Goal: Transaction & Acquisition: Purchase product/service

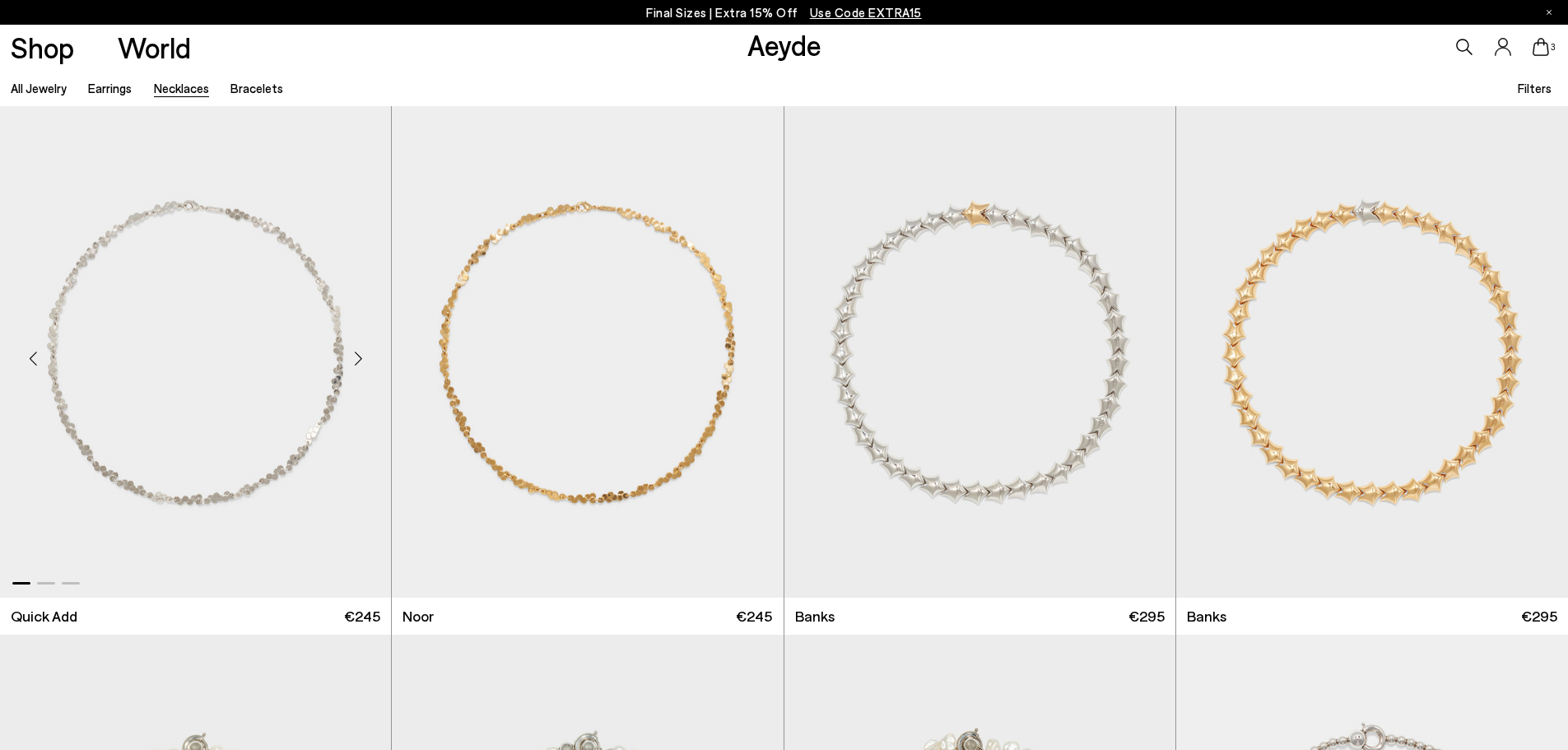
click at [360, 360] on div "Next slide" at bounding box center [358, 359] width 49 height 49
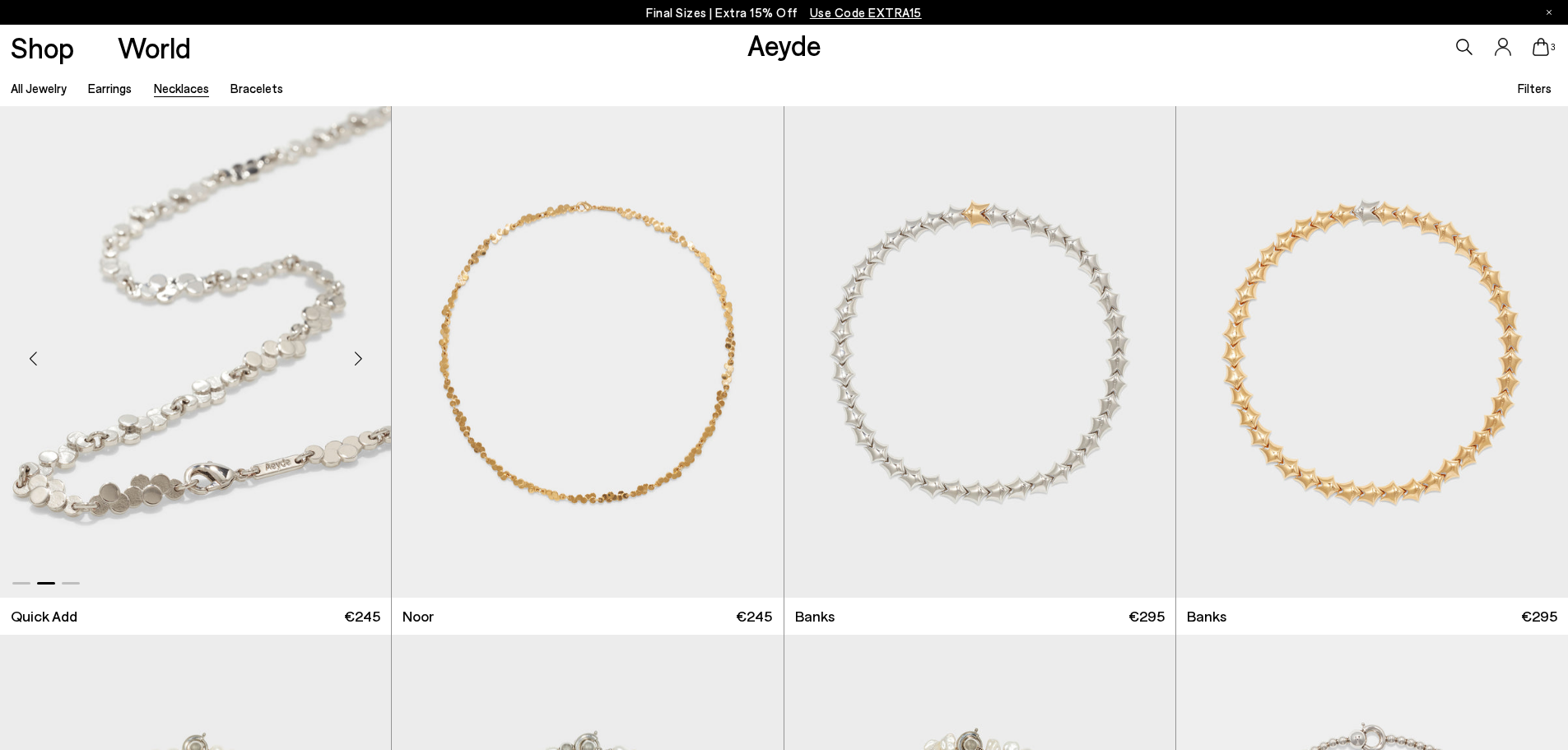
click at [360, 360] on div "Next slide" at bounding box center [358, 359] width 49 height 49
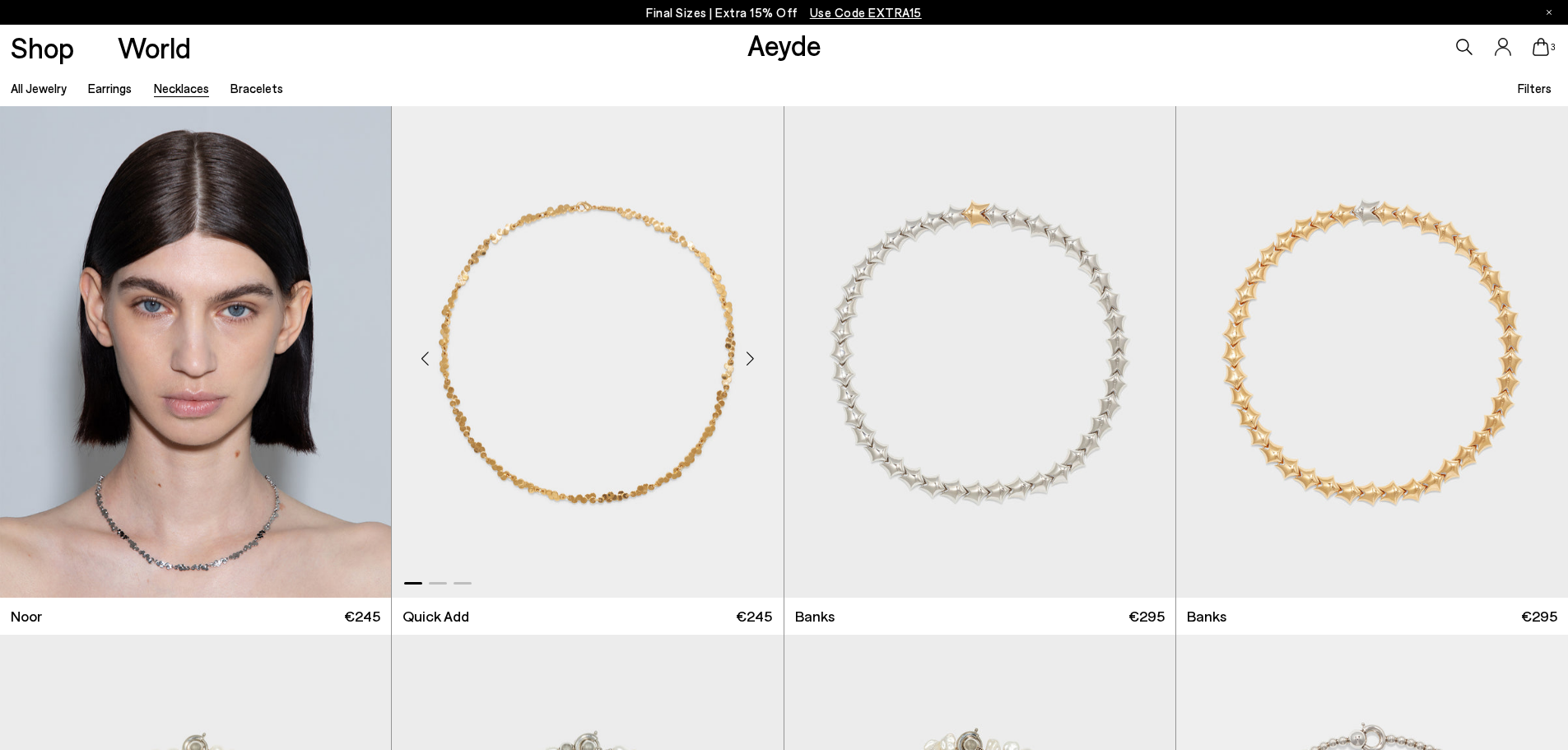
click at [745, 361] on div "Next slide" at bounding box center [751, 359] width 49 height 49
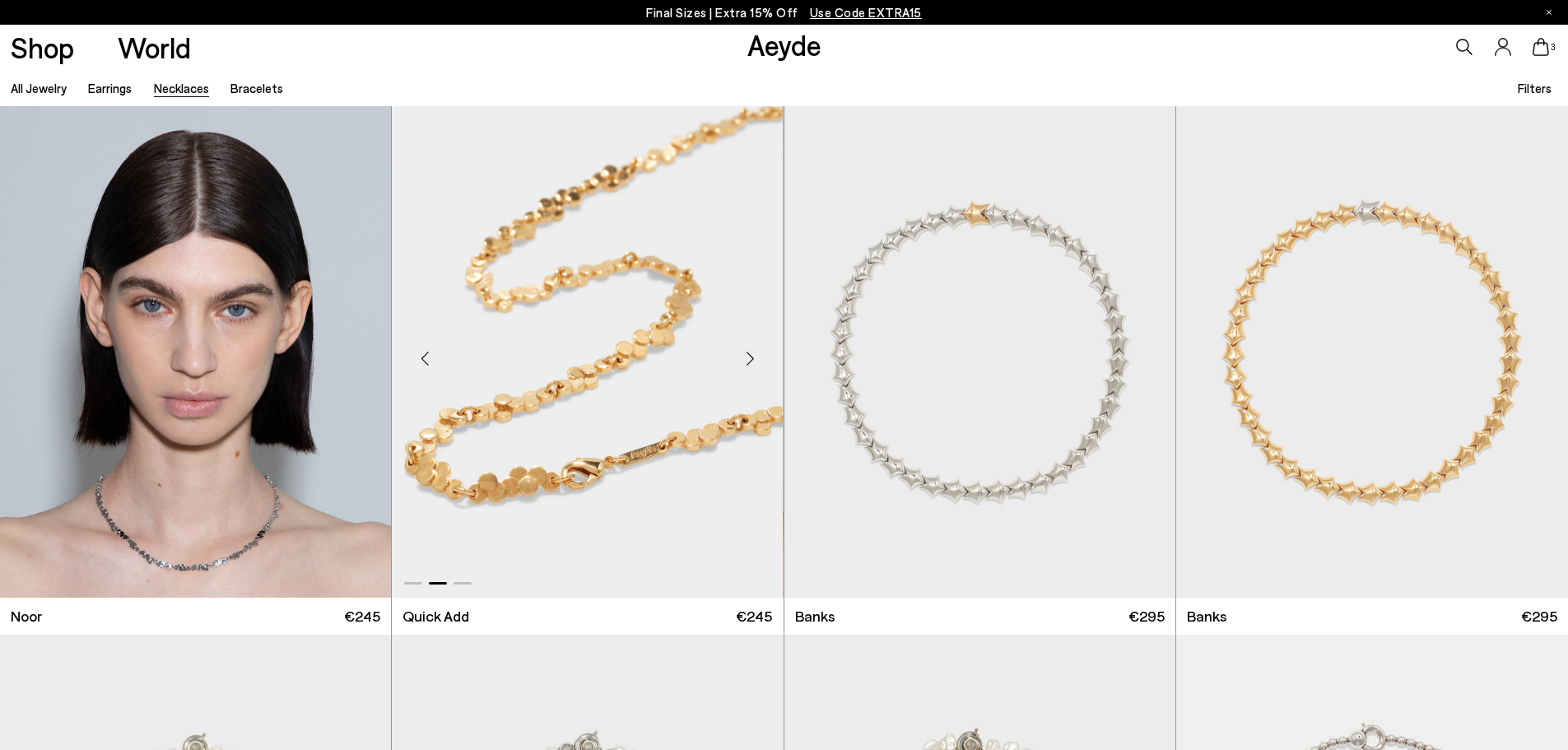
click at [745, 361] on div "Next slide" at bounding box center [751, 359] width 49 height 49
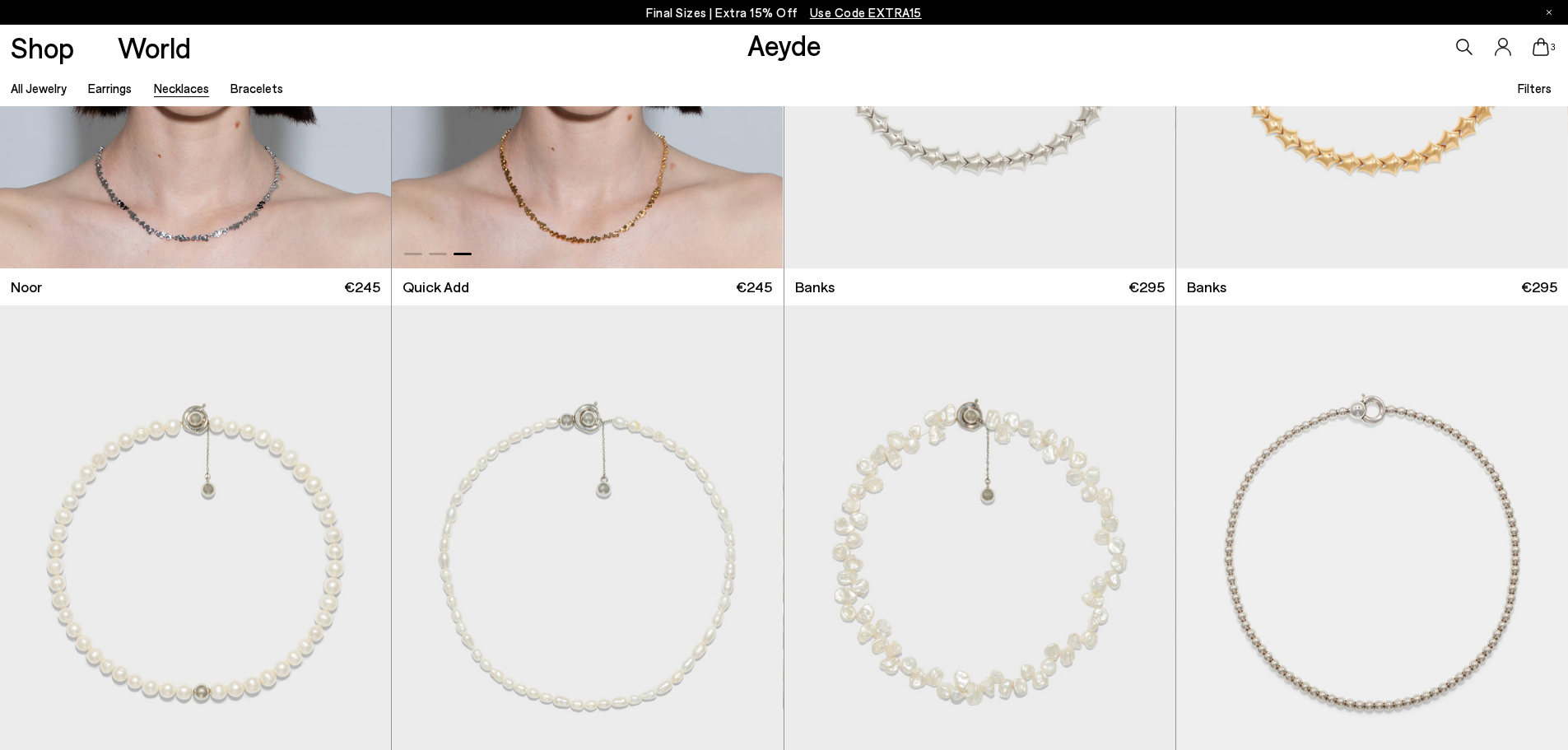
scroll to position [494, 0]
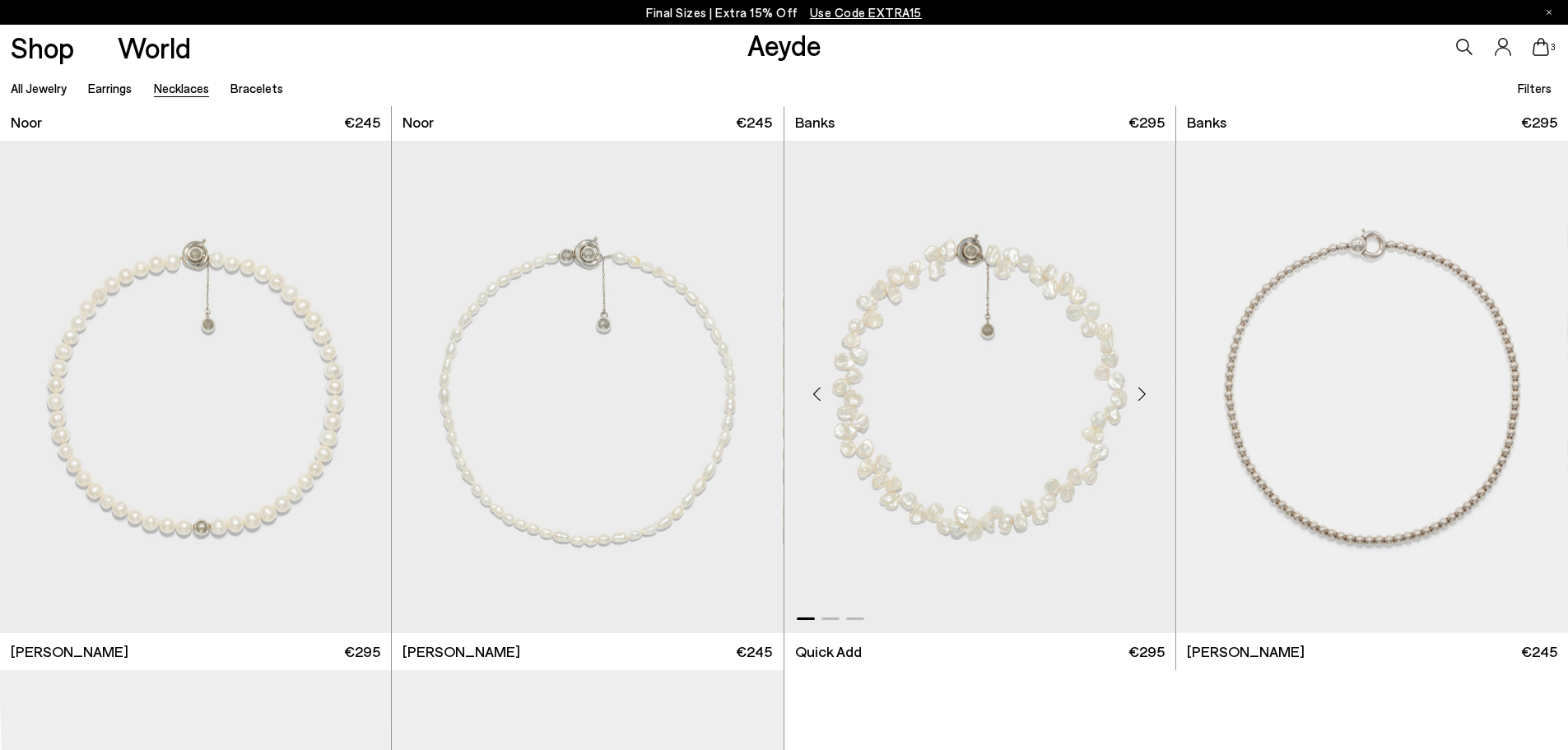
click at [1142, 396] on div "Next slide" at bounding box center [1142, 394] width 49 height 49
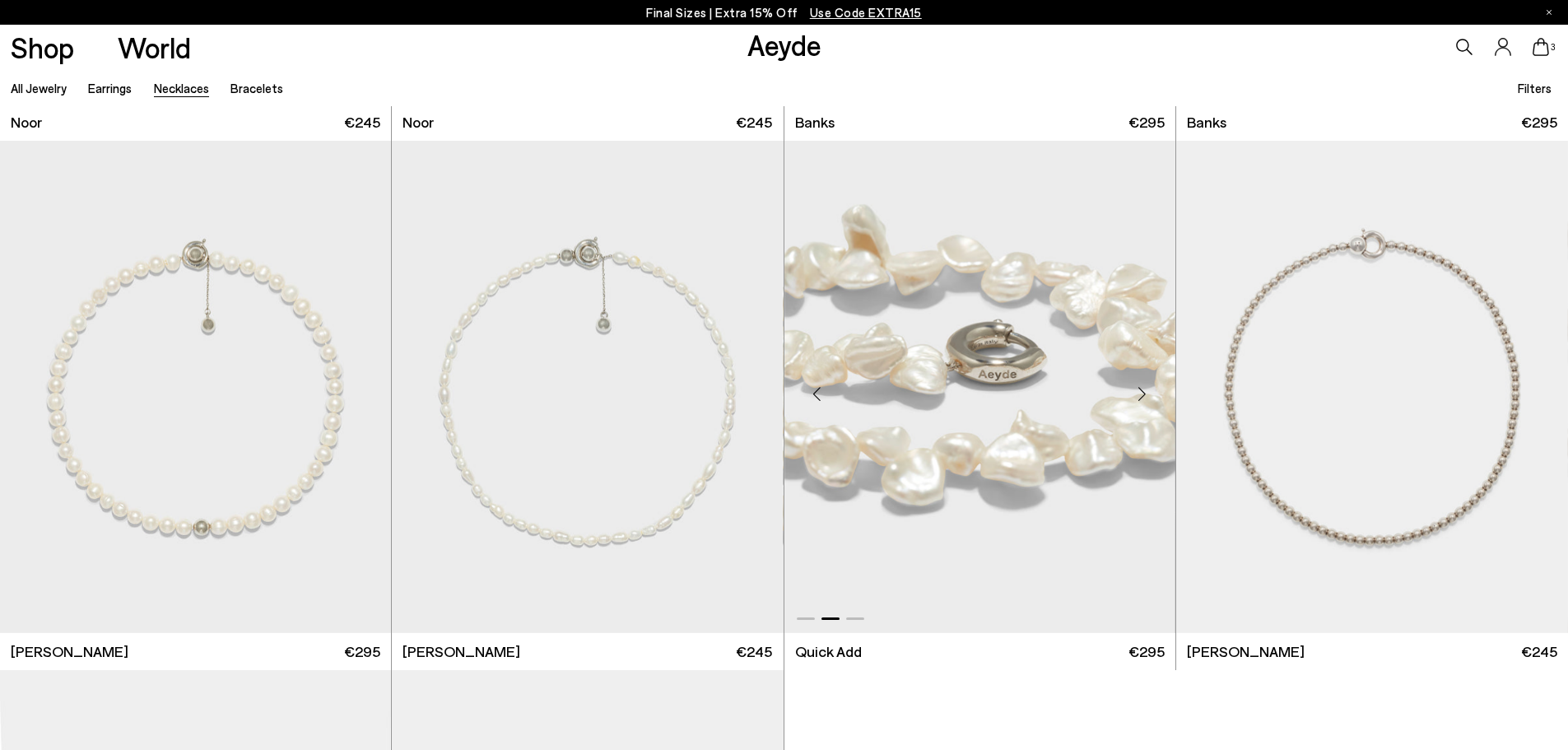
click at [1142, 396] on div "Next slide" at bounding box center [1142, 394] width 49 height 49
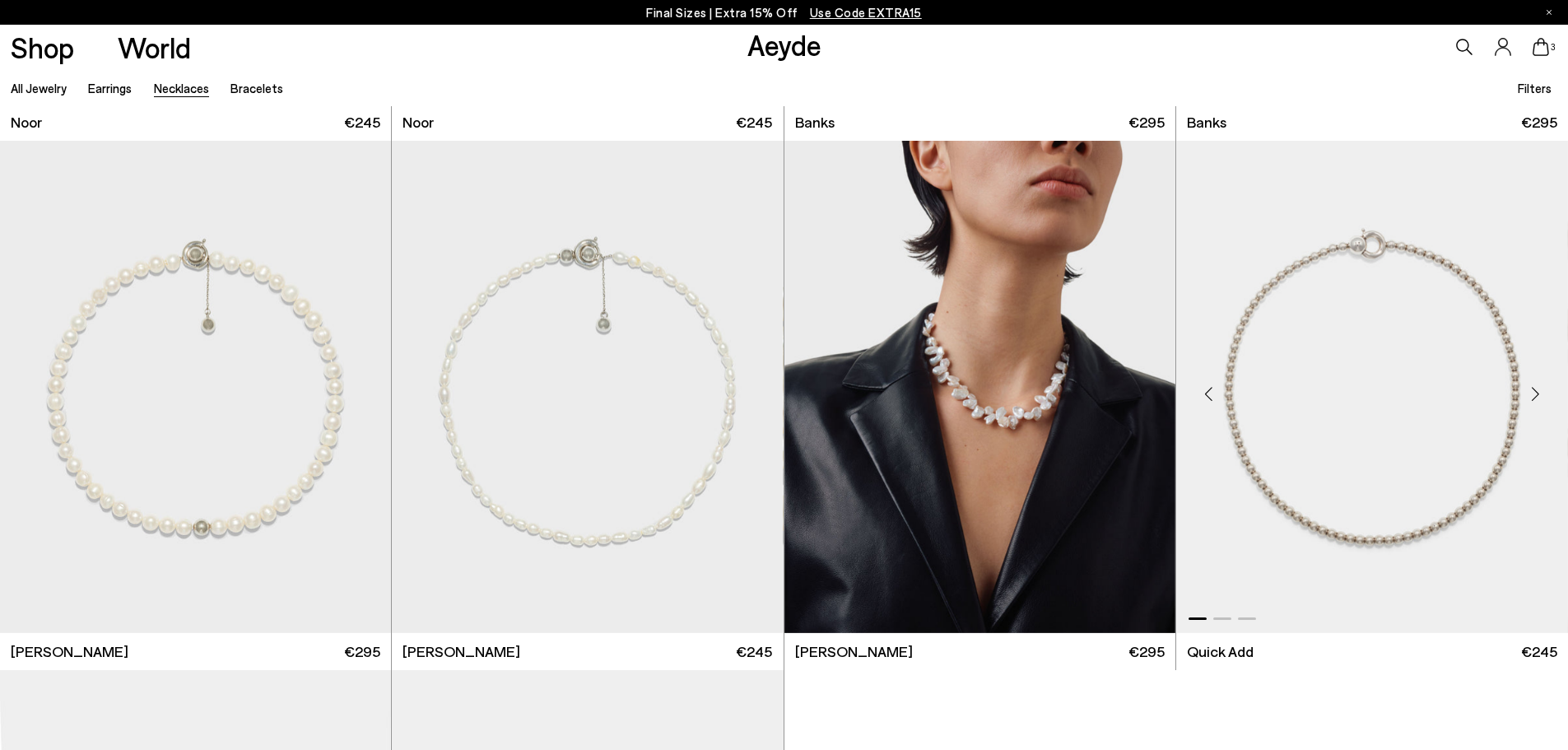
click at [1533, 394] on div "Next slide" at bounding box center [1535, 394] width 49 height 49
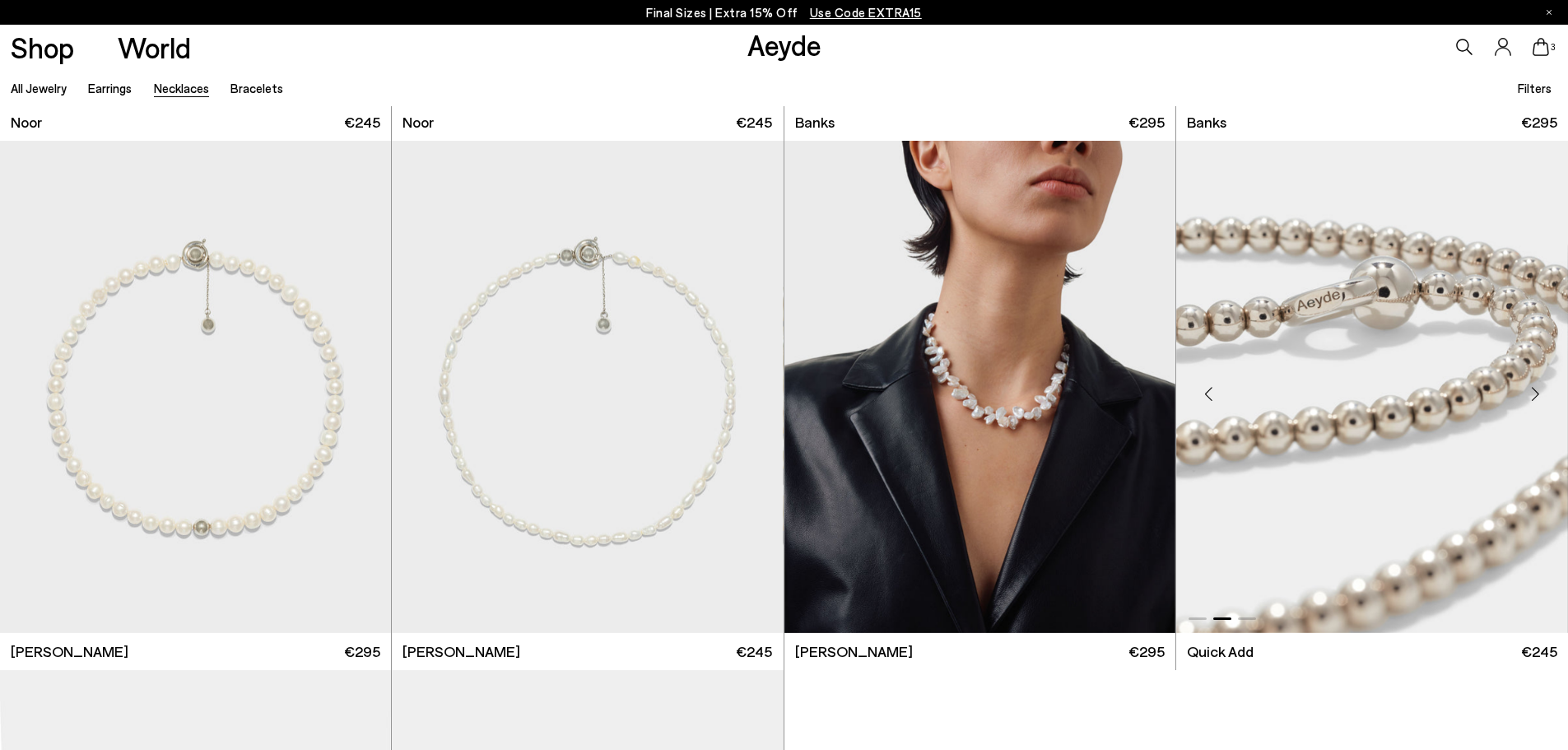
click at [1533, 394] on div "Next slide" at bounding box center [1535, 394] width 49 height 49
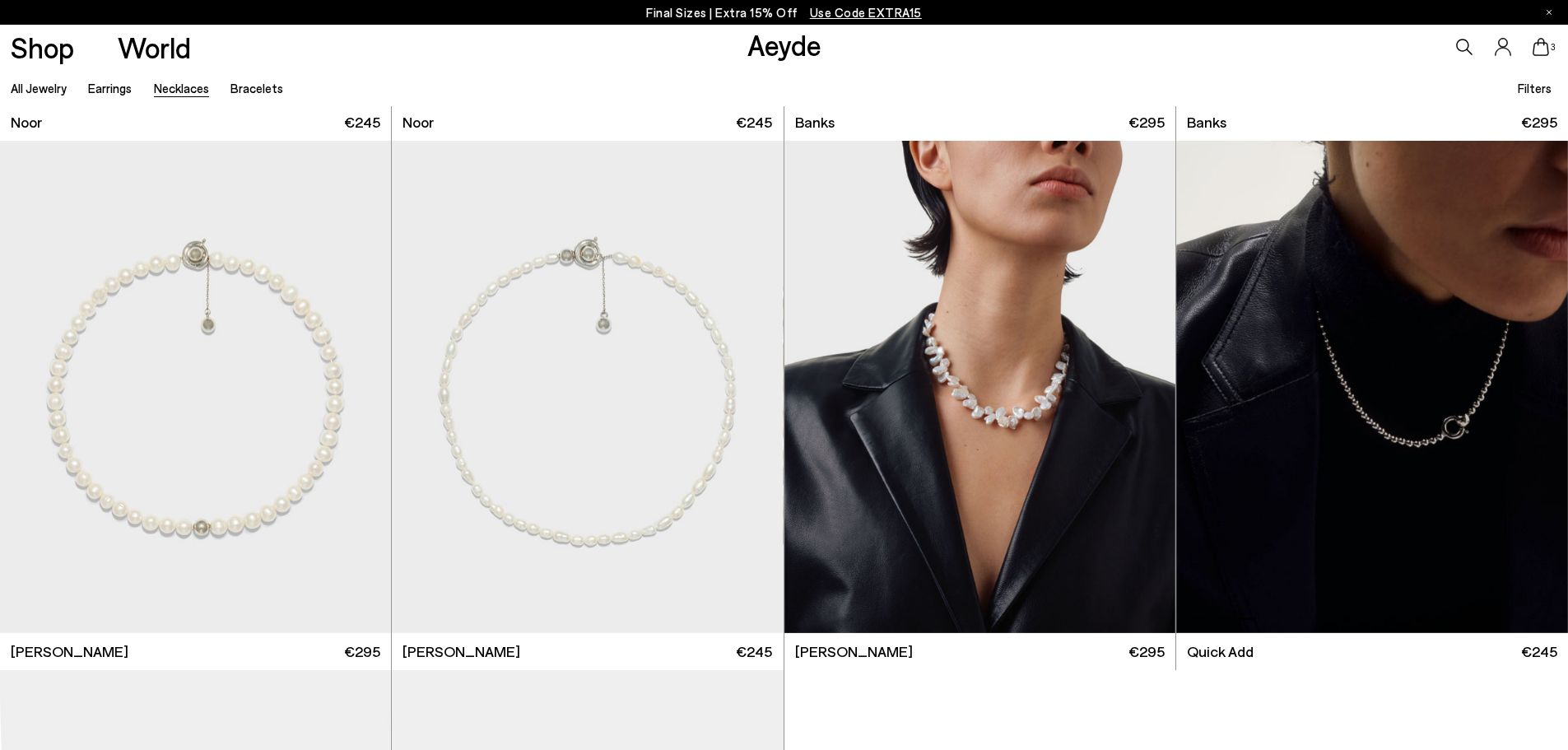
click at [1533, 394] on div "Next slide" at bounding box center [1535, 394] width 49 height 49
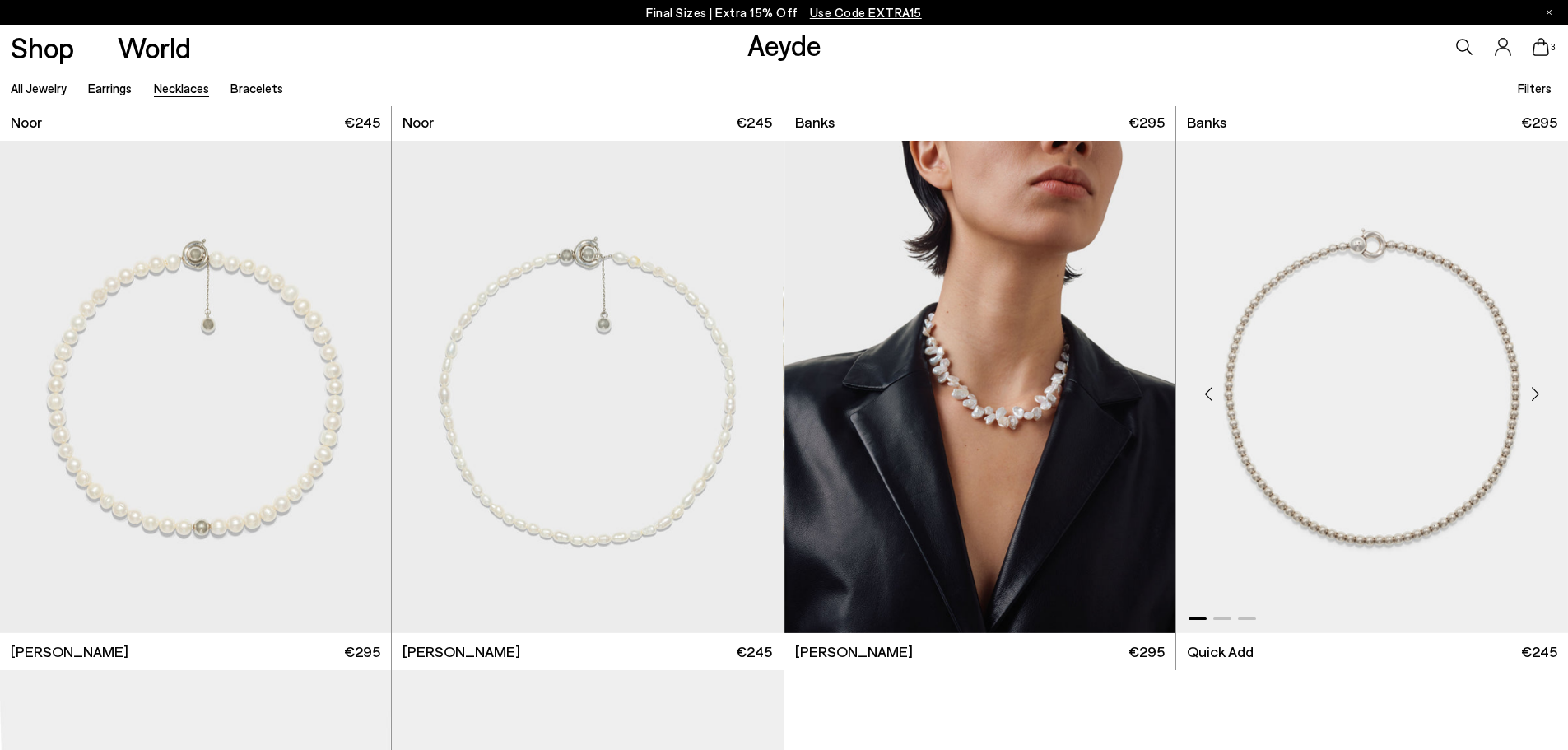
click at [1533, 394] on div "Next slide" at bounding box center [1535, 394] width 49 height 49
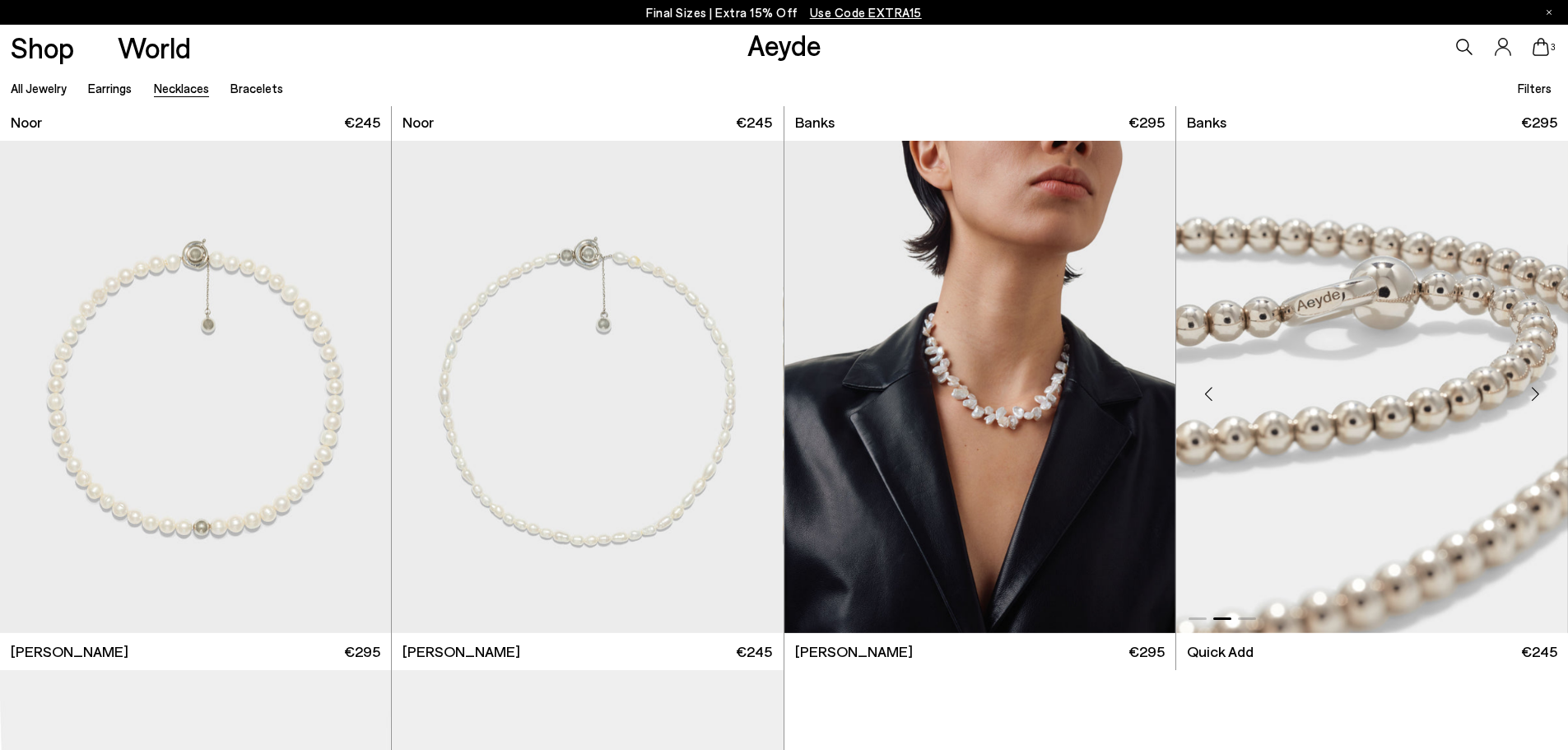
click at [1533, 394] on div "Next slide" at bounding box center [1535, 394] width 49 height 49
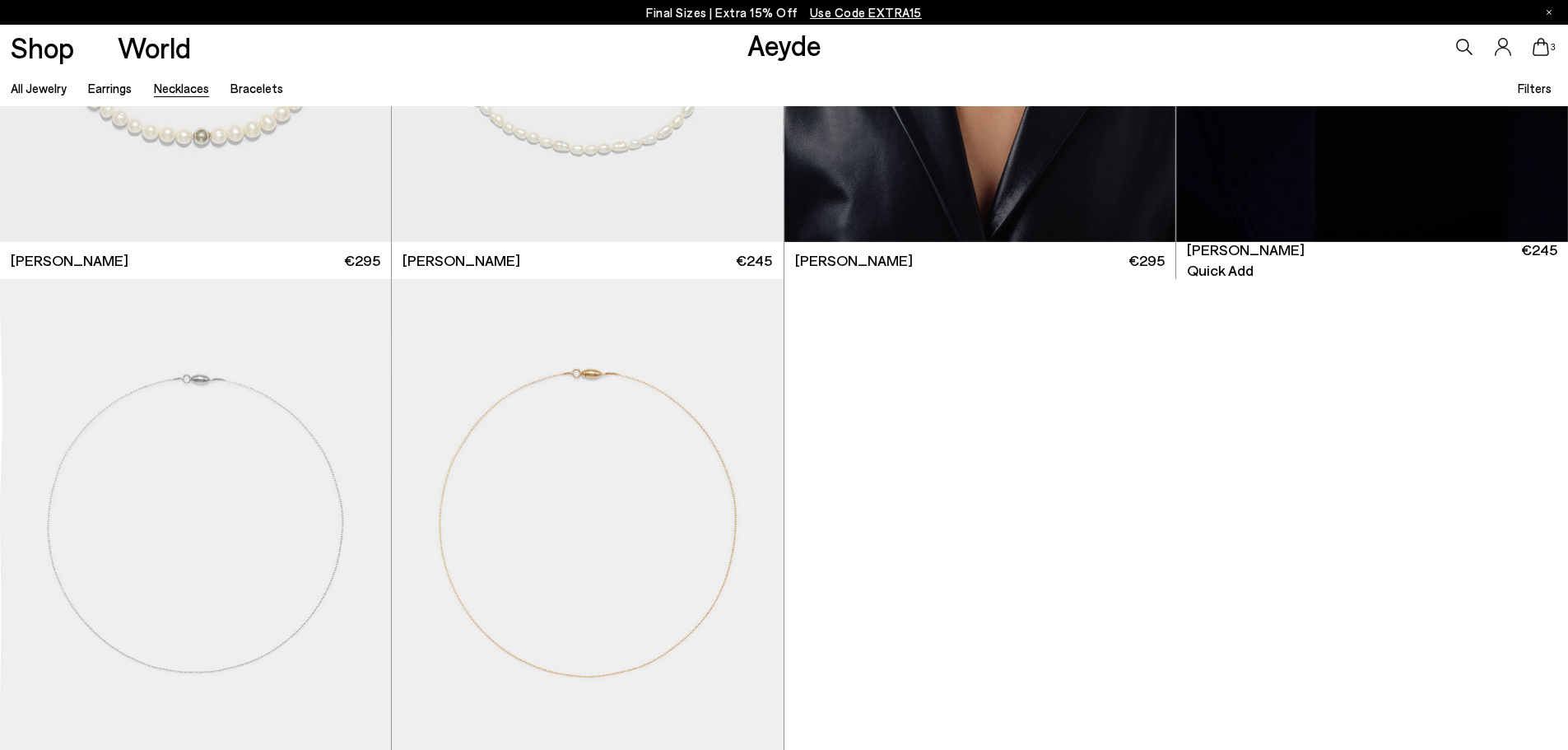
scroll to position [906, 0]
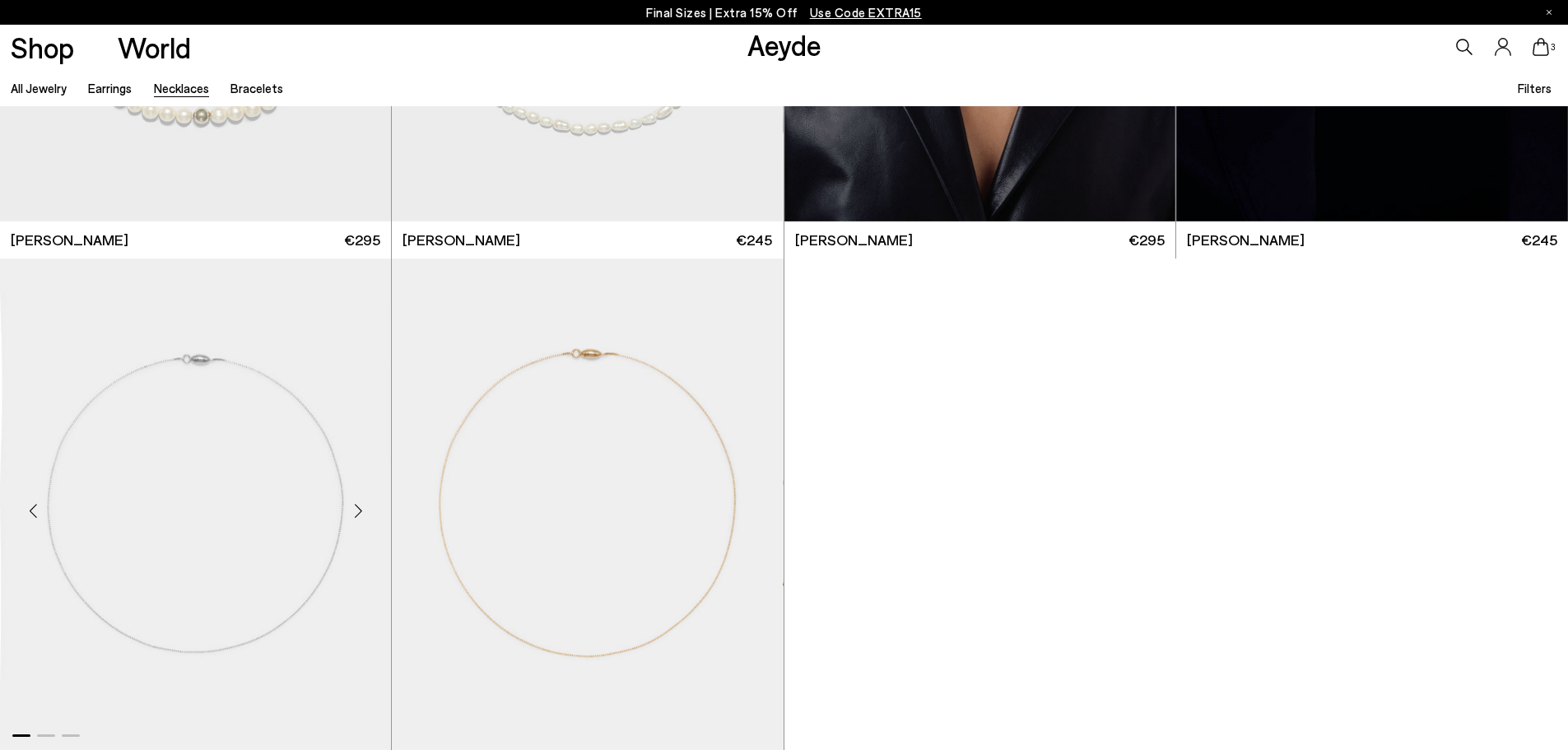
click at [355, 507] on div "Next slide" at bounding box center [358, 511] width 49 height 49
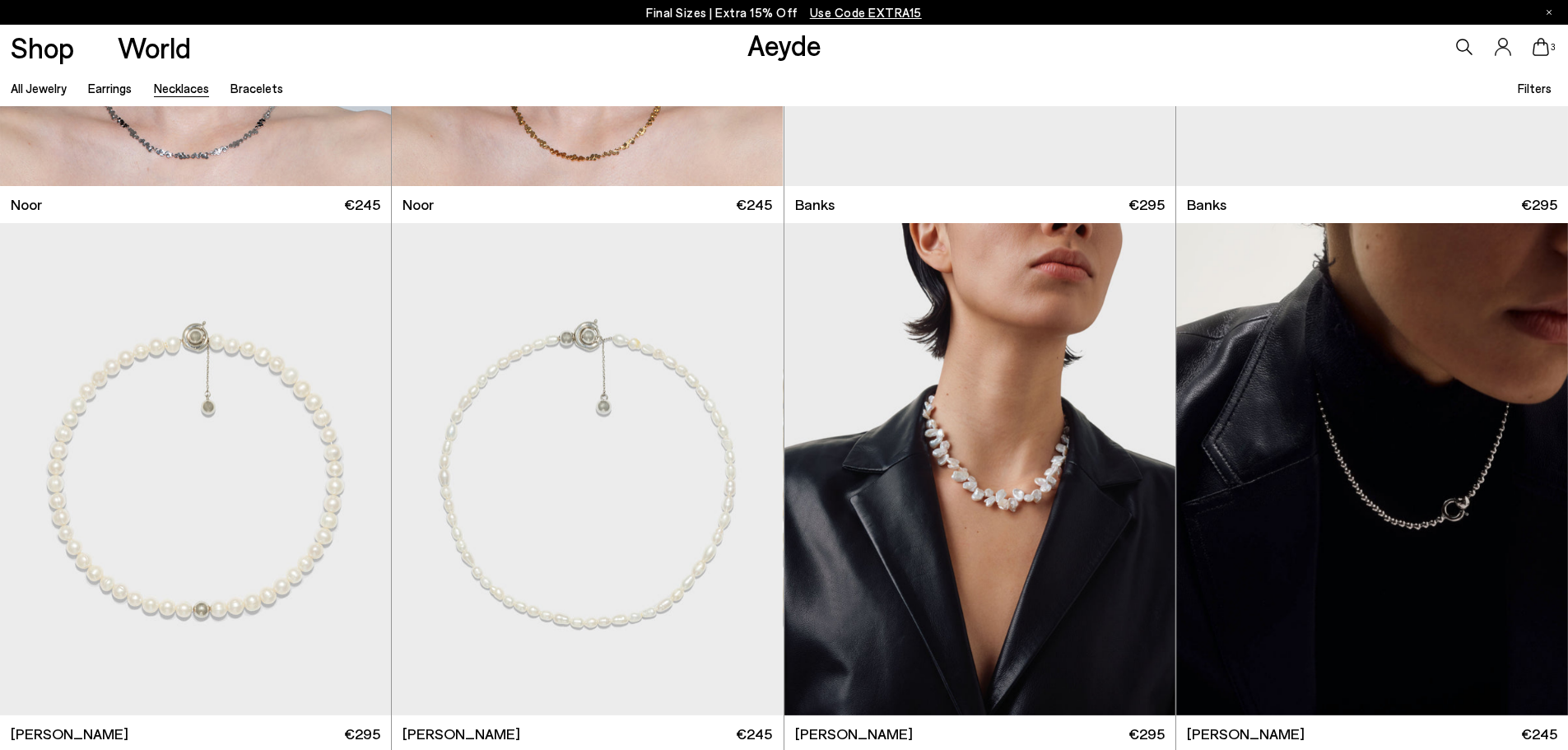
scroll to position [0, 0]
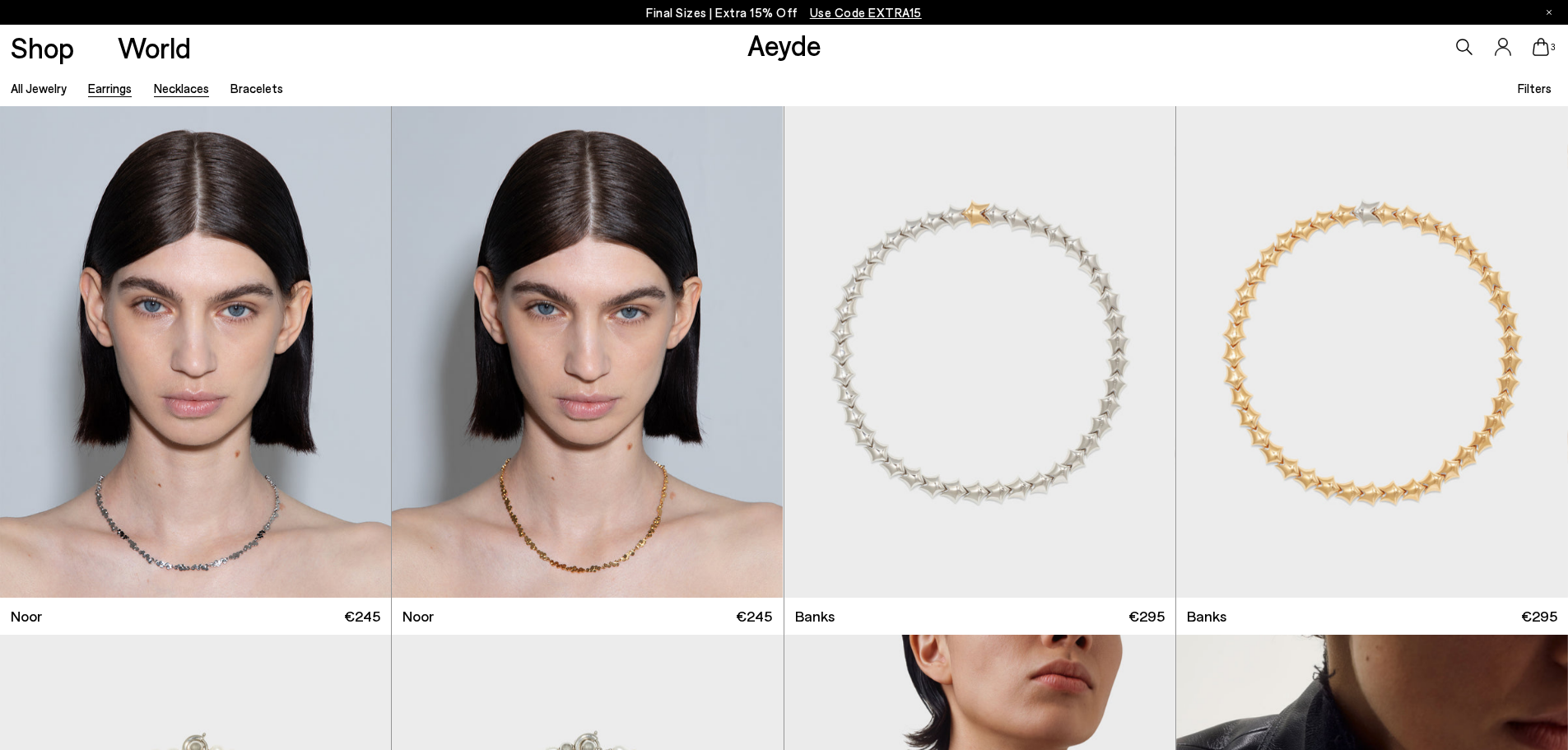
click at [113, 83] on link "Earrings" at bounding box center [109, 87] width 43 height 14
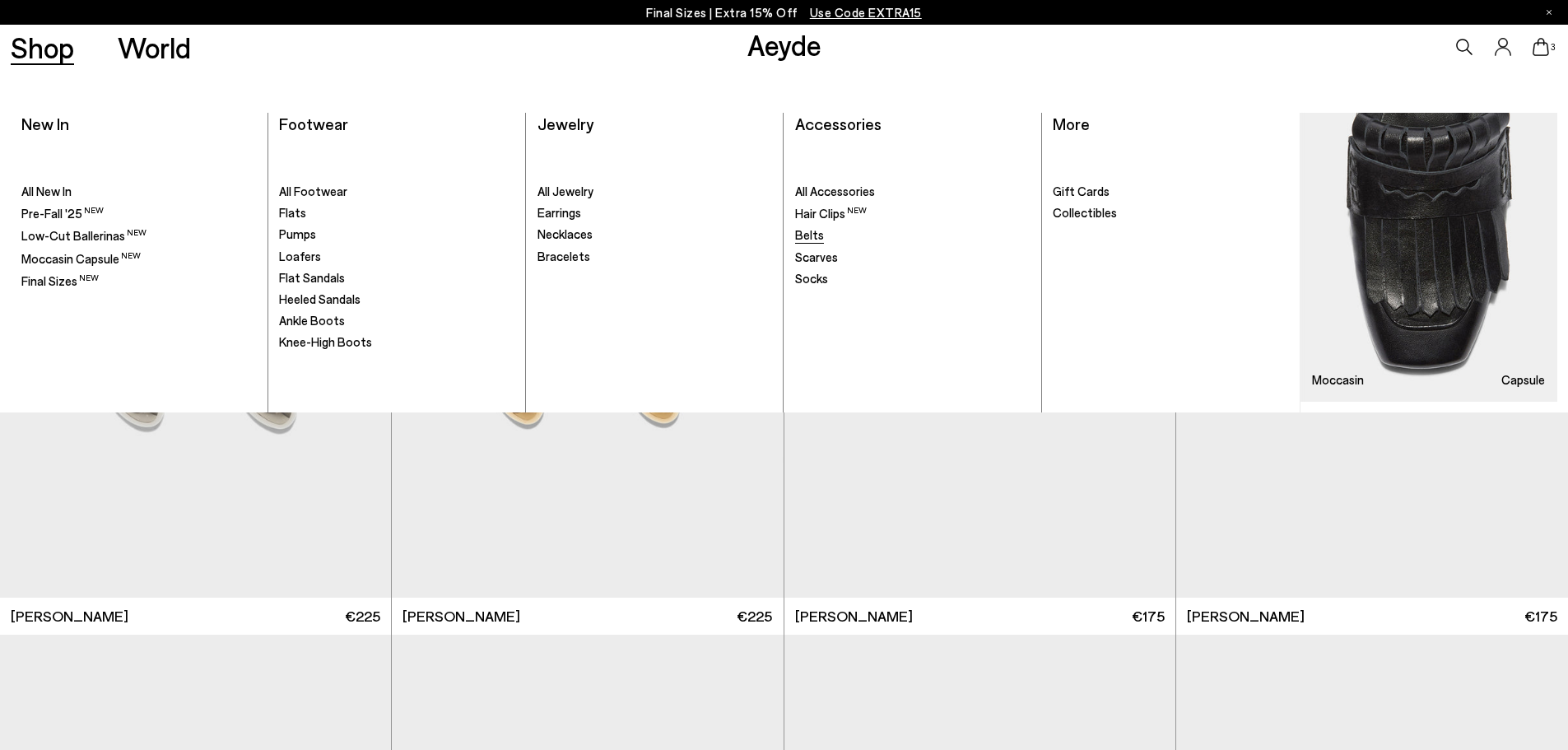
click at [806, 232] on span "Belts" at bounding box center [810, 234] width 29 height 14
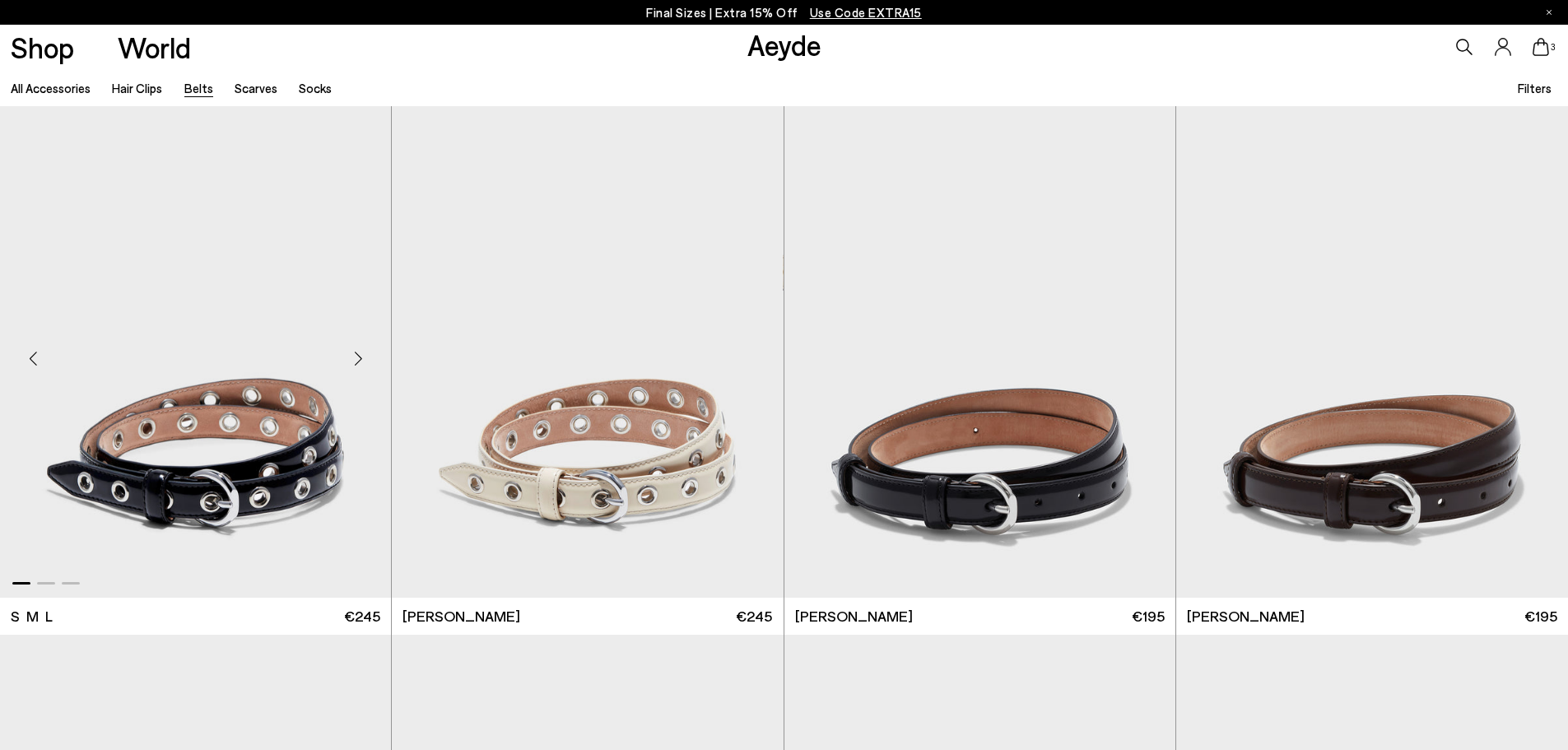
click at [37, 359] on div "Previous slide" at bounding box center [33, 359] width 49 height 49
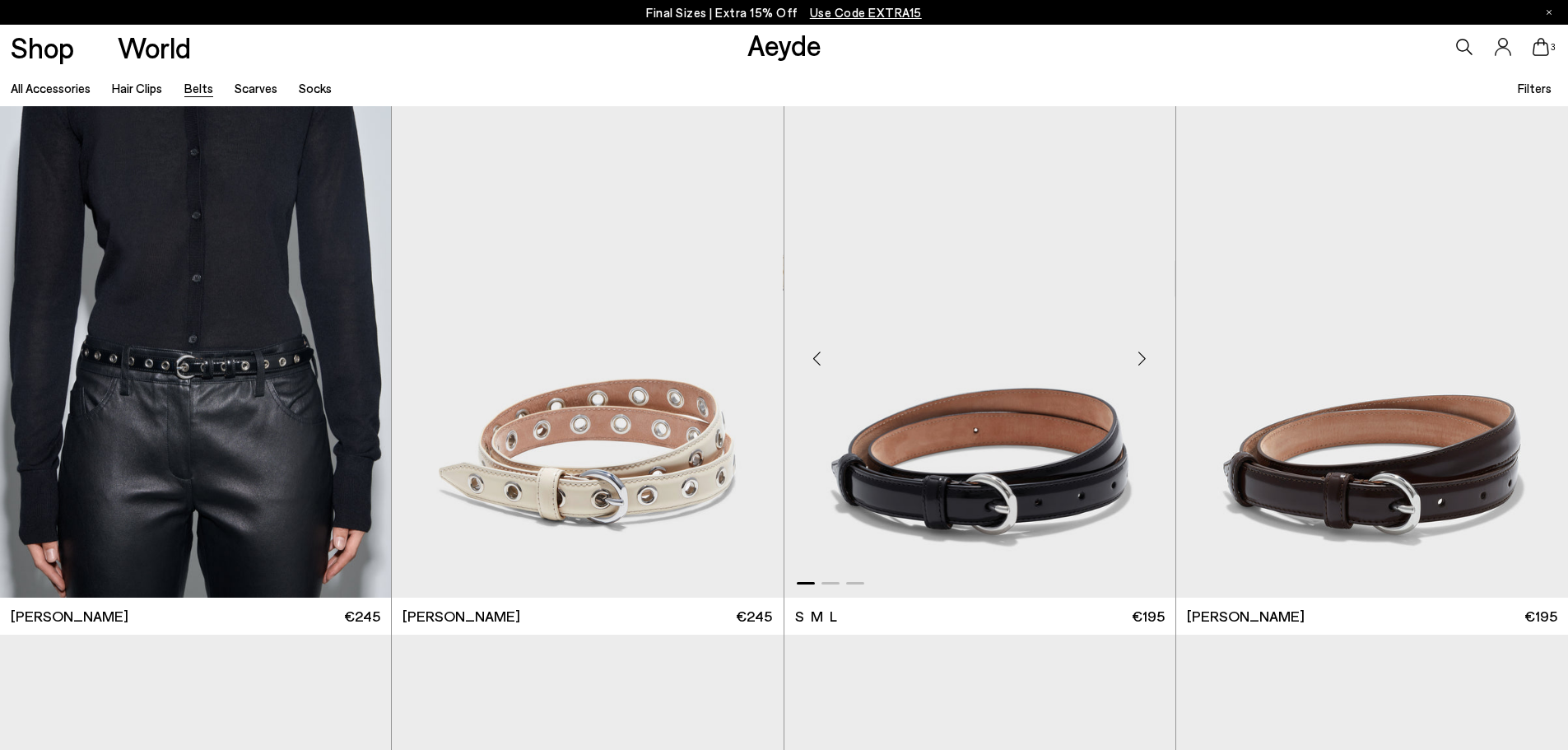
click at [827, 357] on div "Previous slide" at bounding box center [817, 359] width 49 height 49
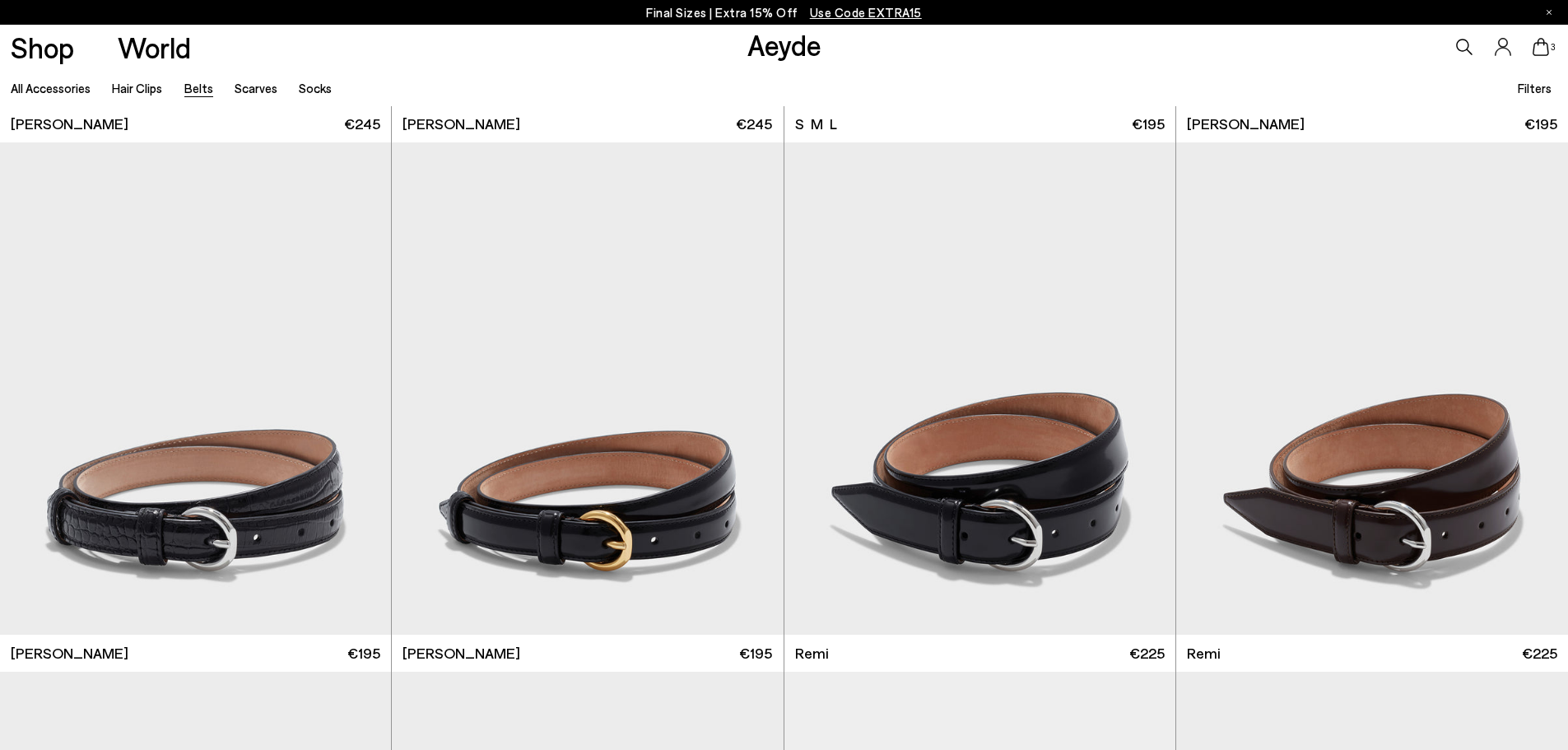
scroll to position [494, 0]
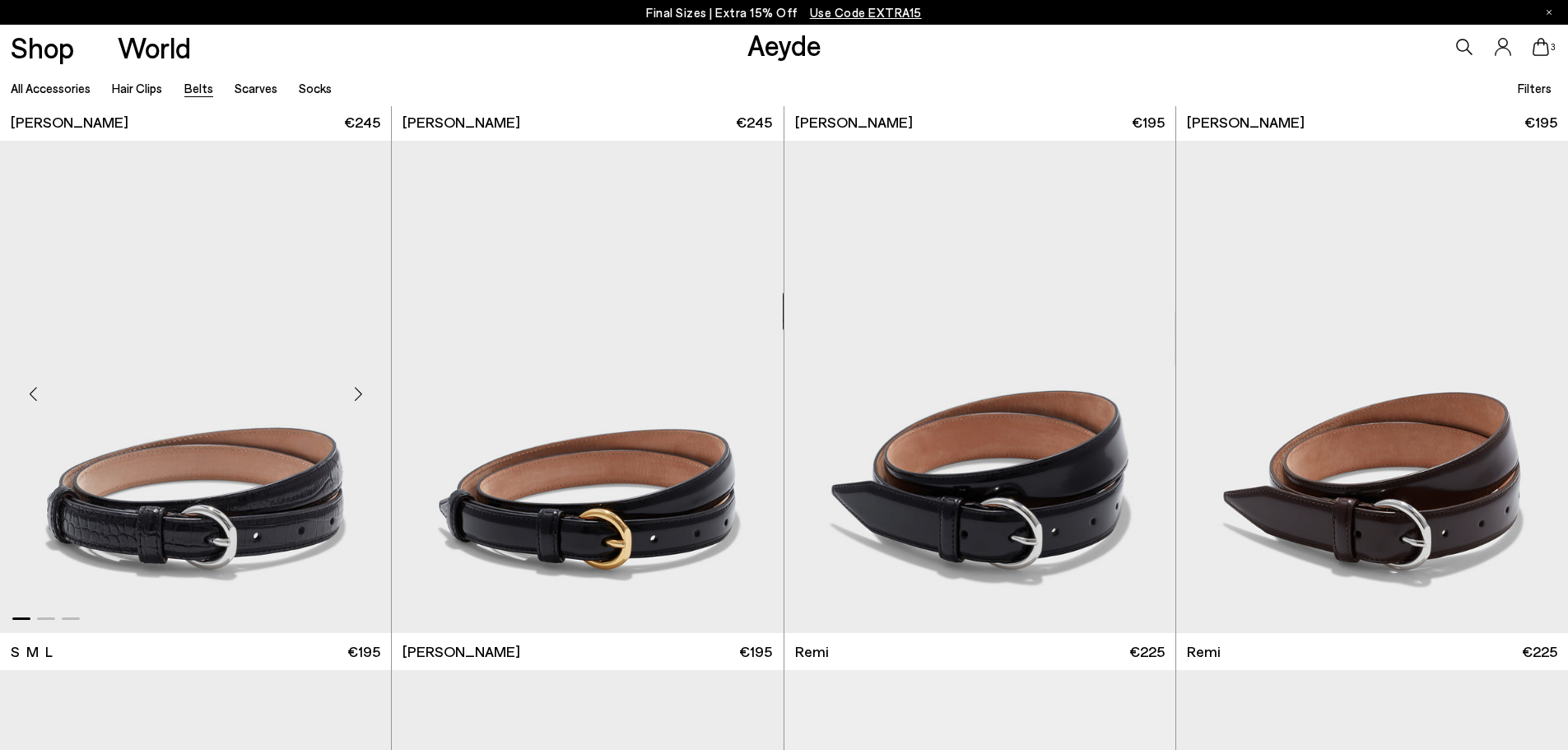
click at [38, 393] on div "Previous slide" at bounding box center [33, 394] width 49 height 49
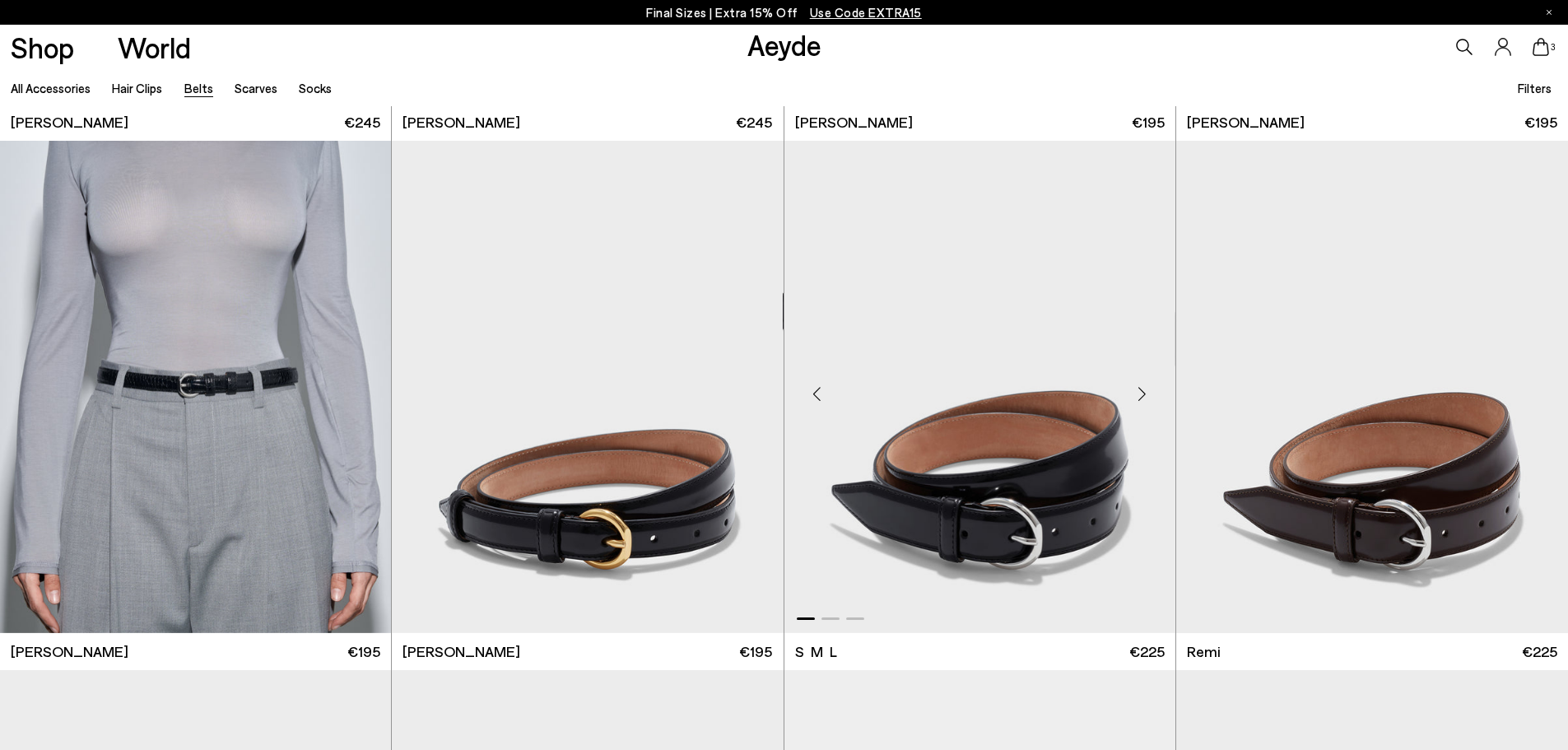
click at [819, 392] on div "Previous slide" at bounding box center [817, 394] width 49 height 49
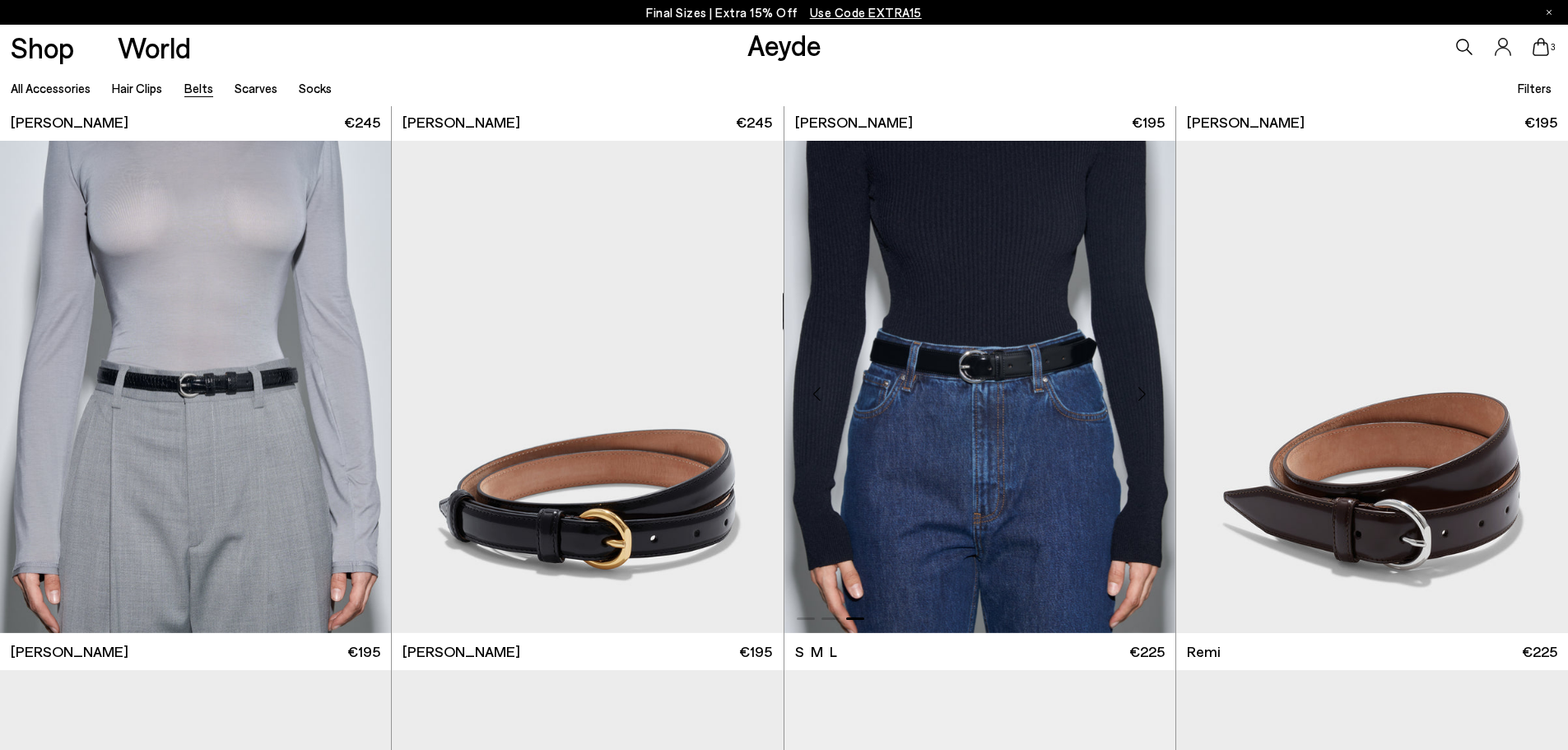
click at [819, 392] on div "Previous slide" at bounding box center [817, 394] width 49 height 49
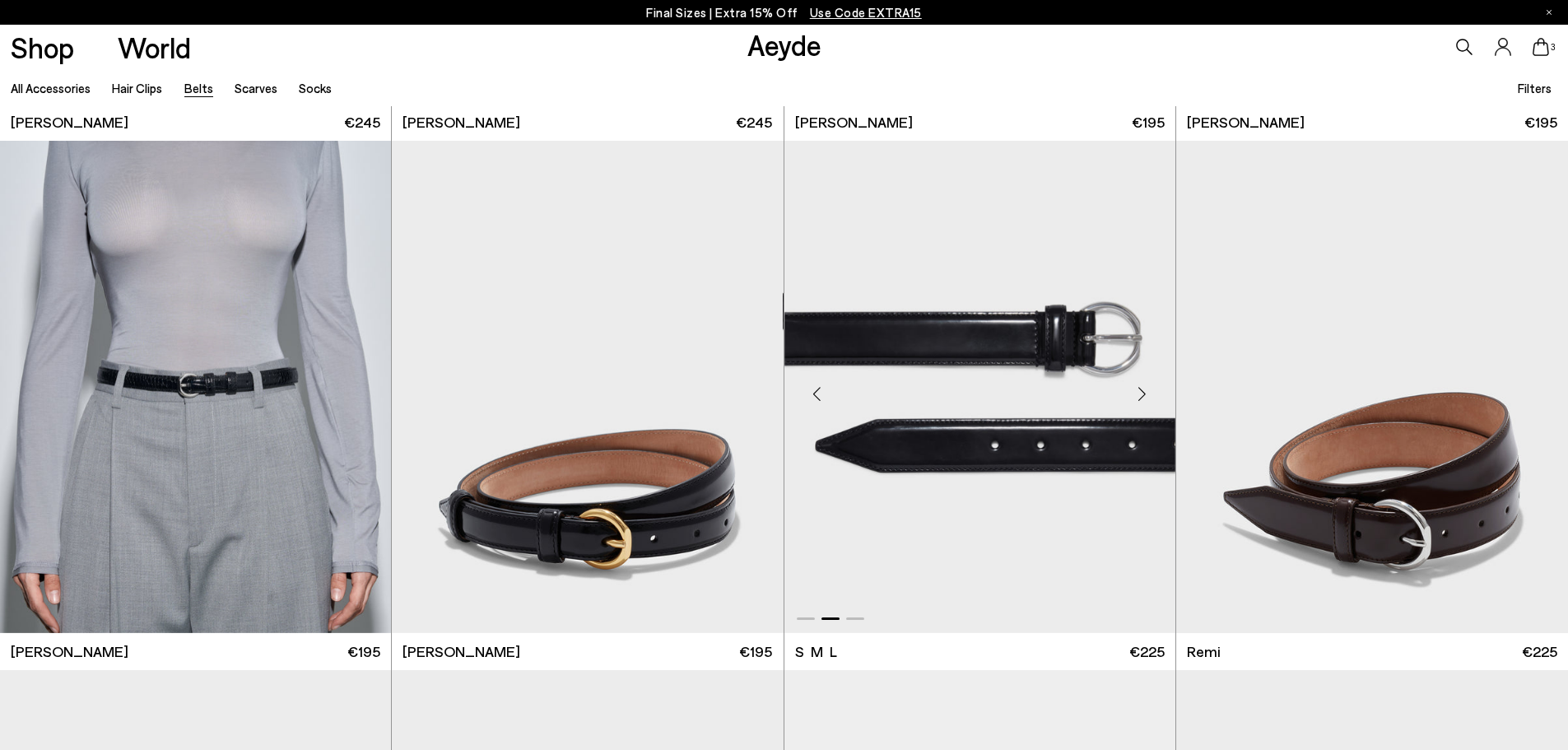
click at [819, 392] on div "Previous slide" at bounding box center [817, 394] width 49 height 49
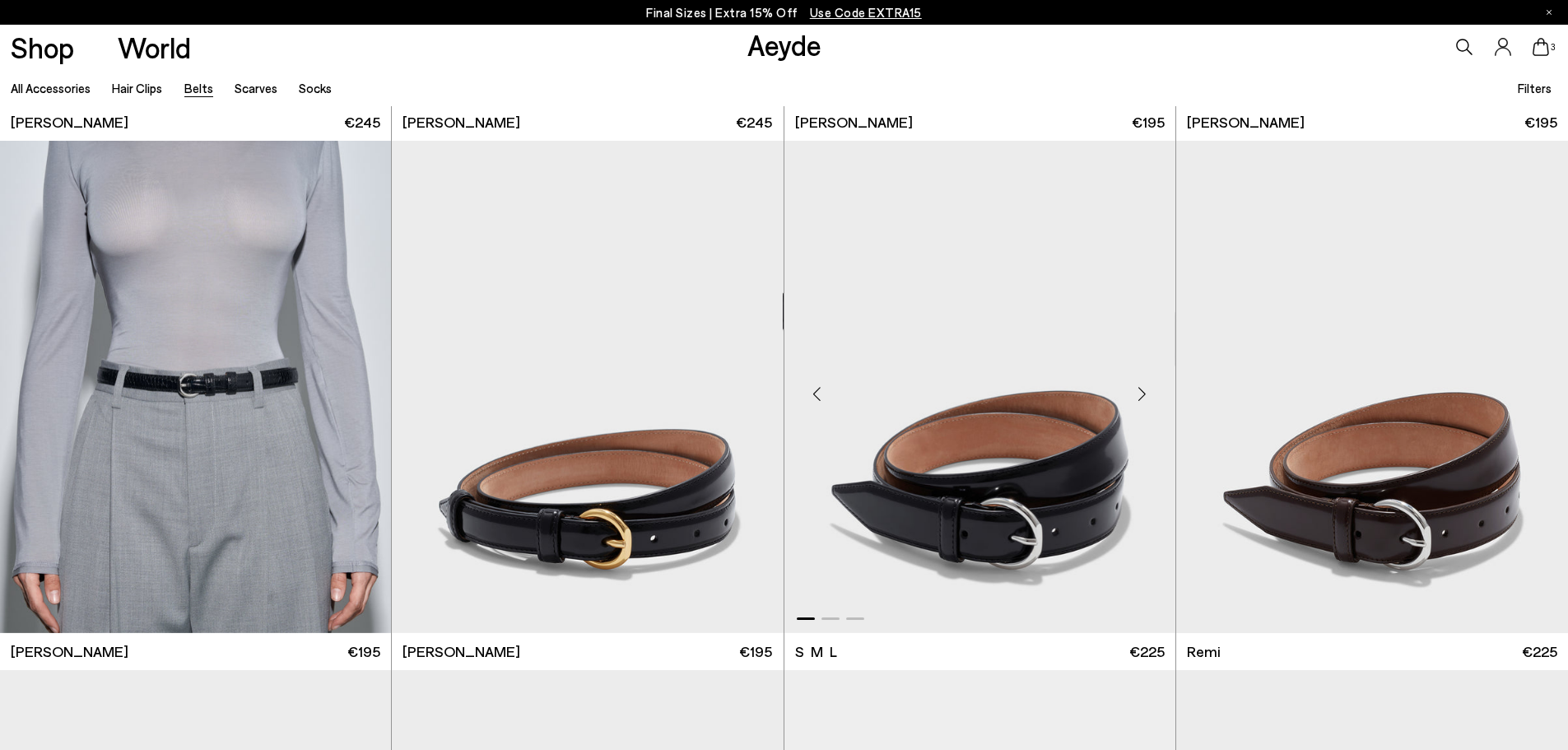
click at [819, 392] on div "Previous slide" at bounding box center [817, 394] width 49 height 49
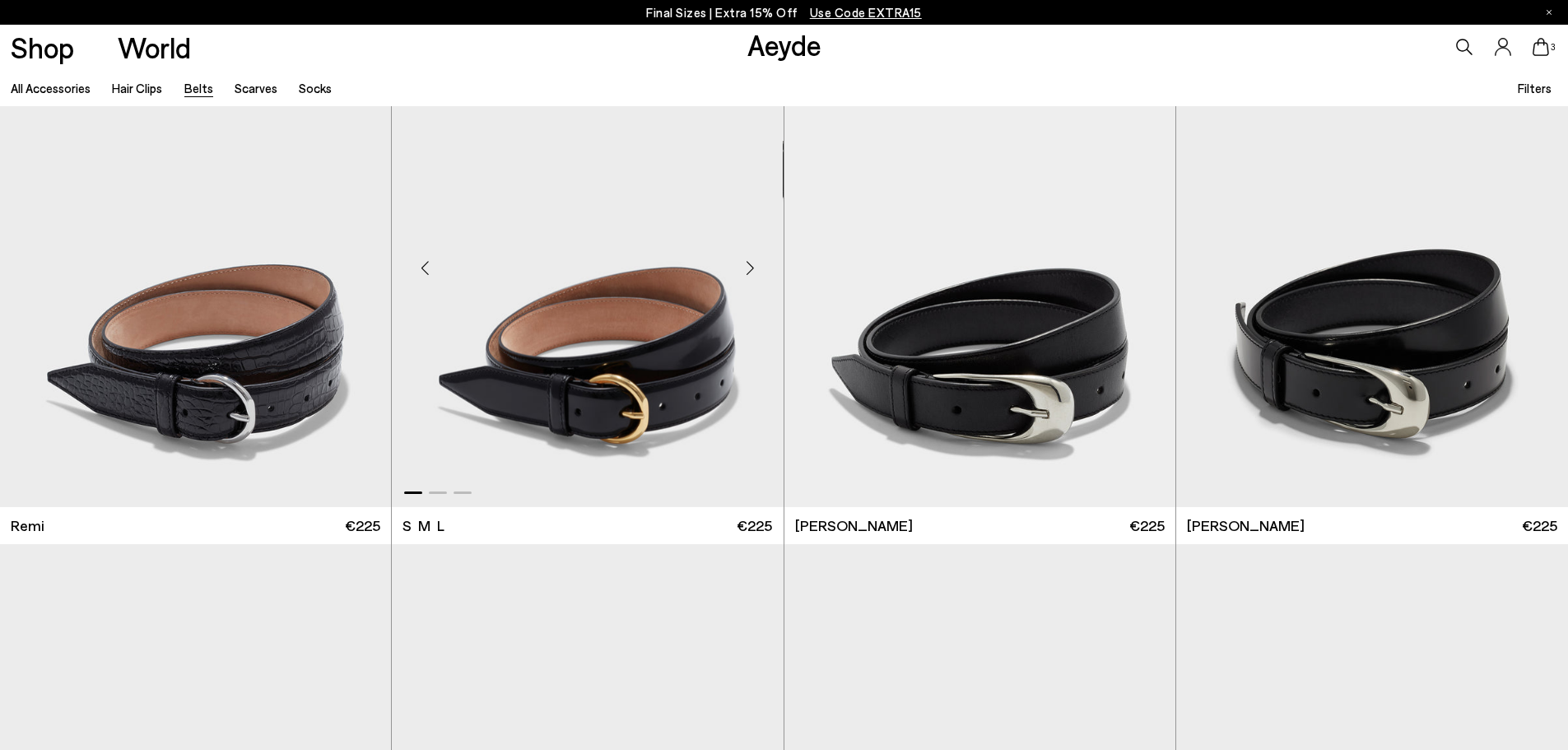
scroll to position [1153, 0]
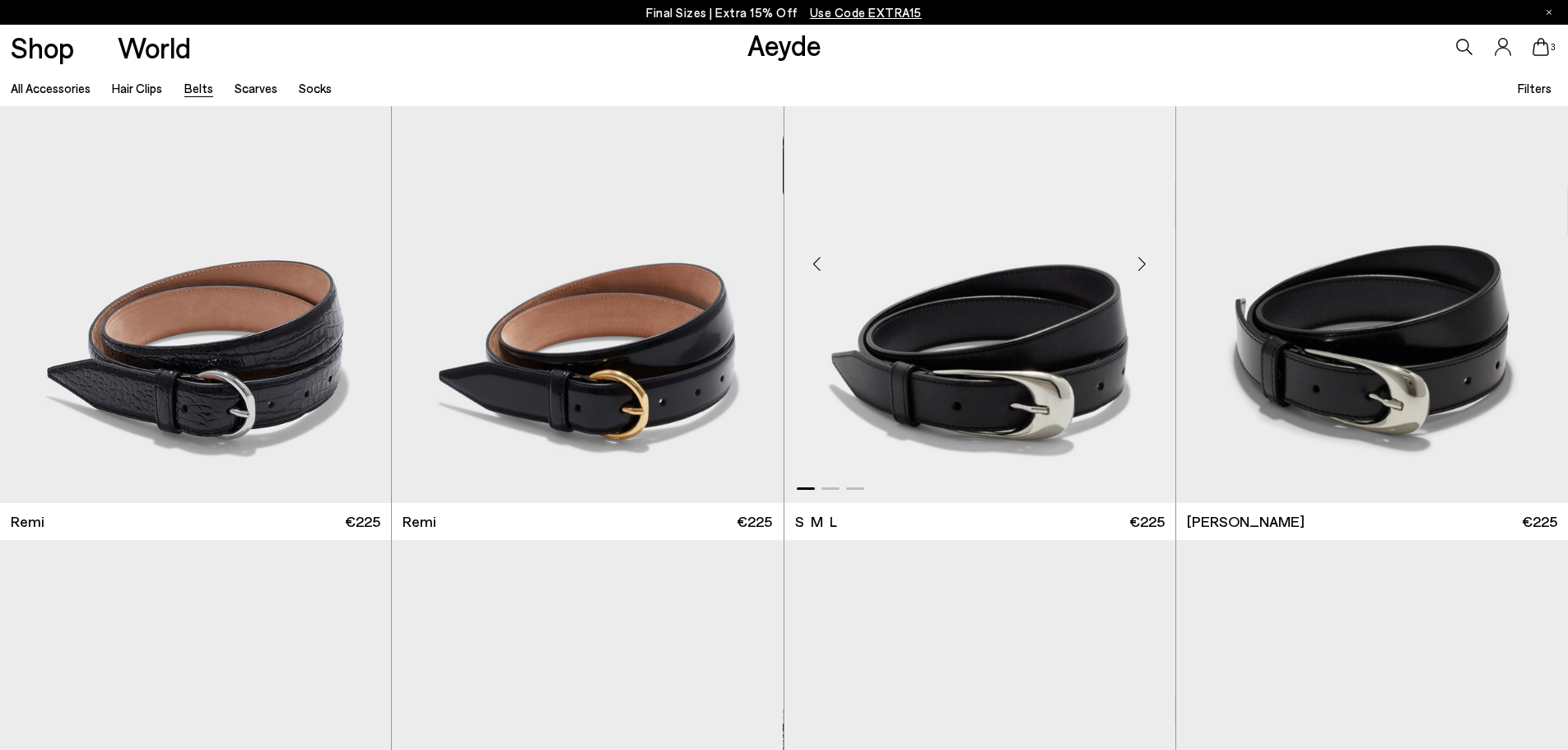
click at [810, 257] on div "Previous slide" at bounding box center [817, 264] width 49 height 49
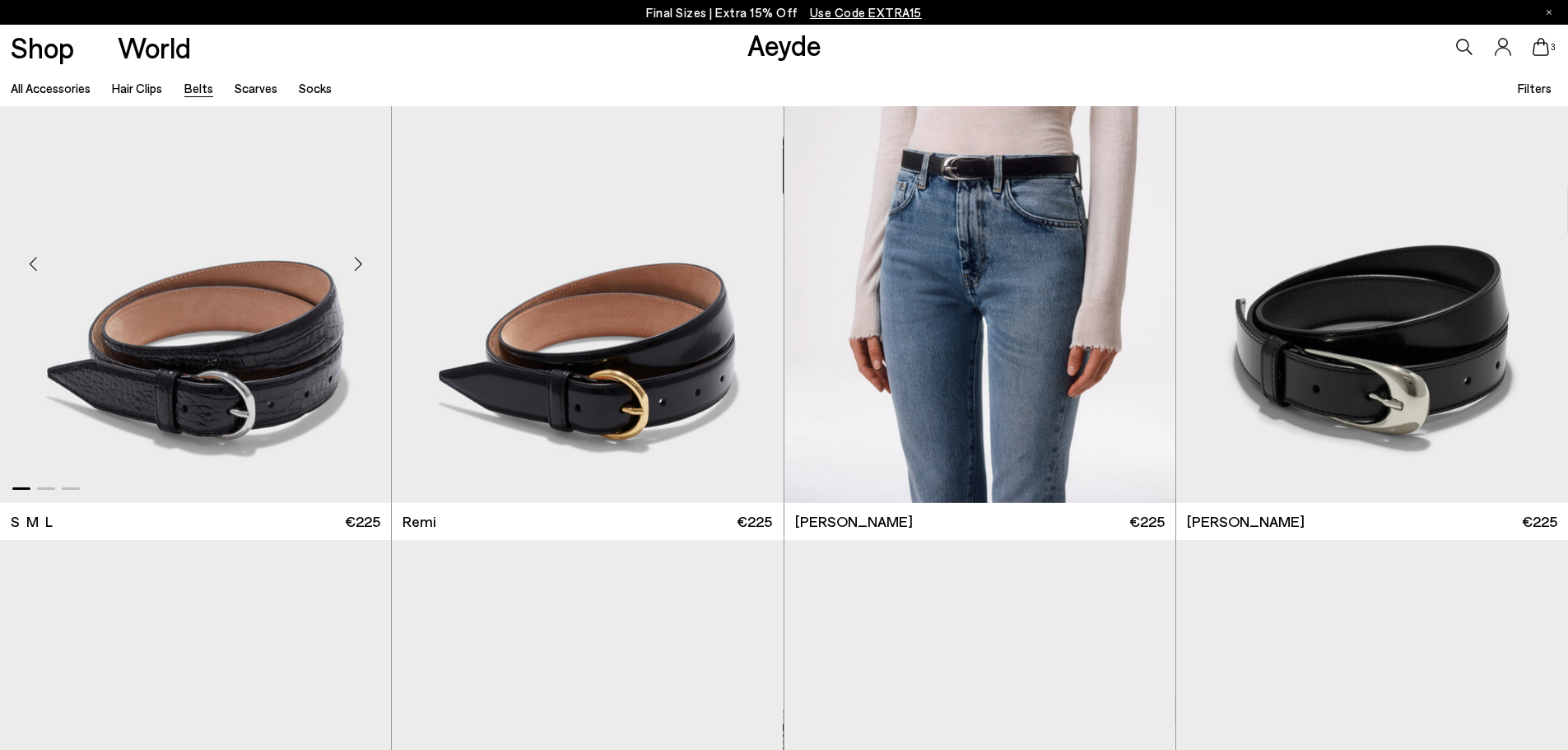
scroll to position [1564, 0]
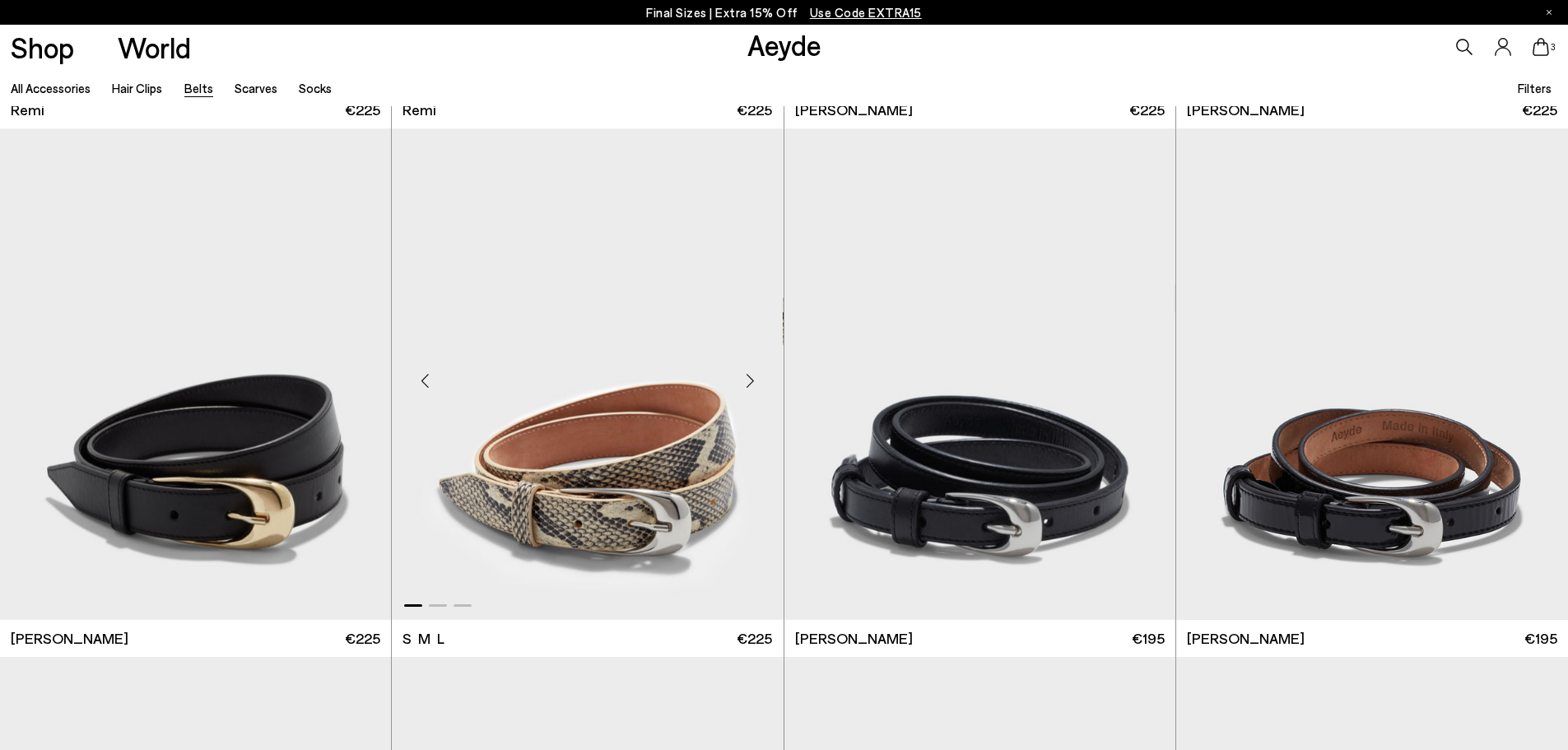
click at [431, 383] on div "Previous slide" at bounding box center [425, 380] width 49 height 49
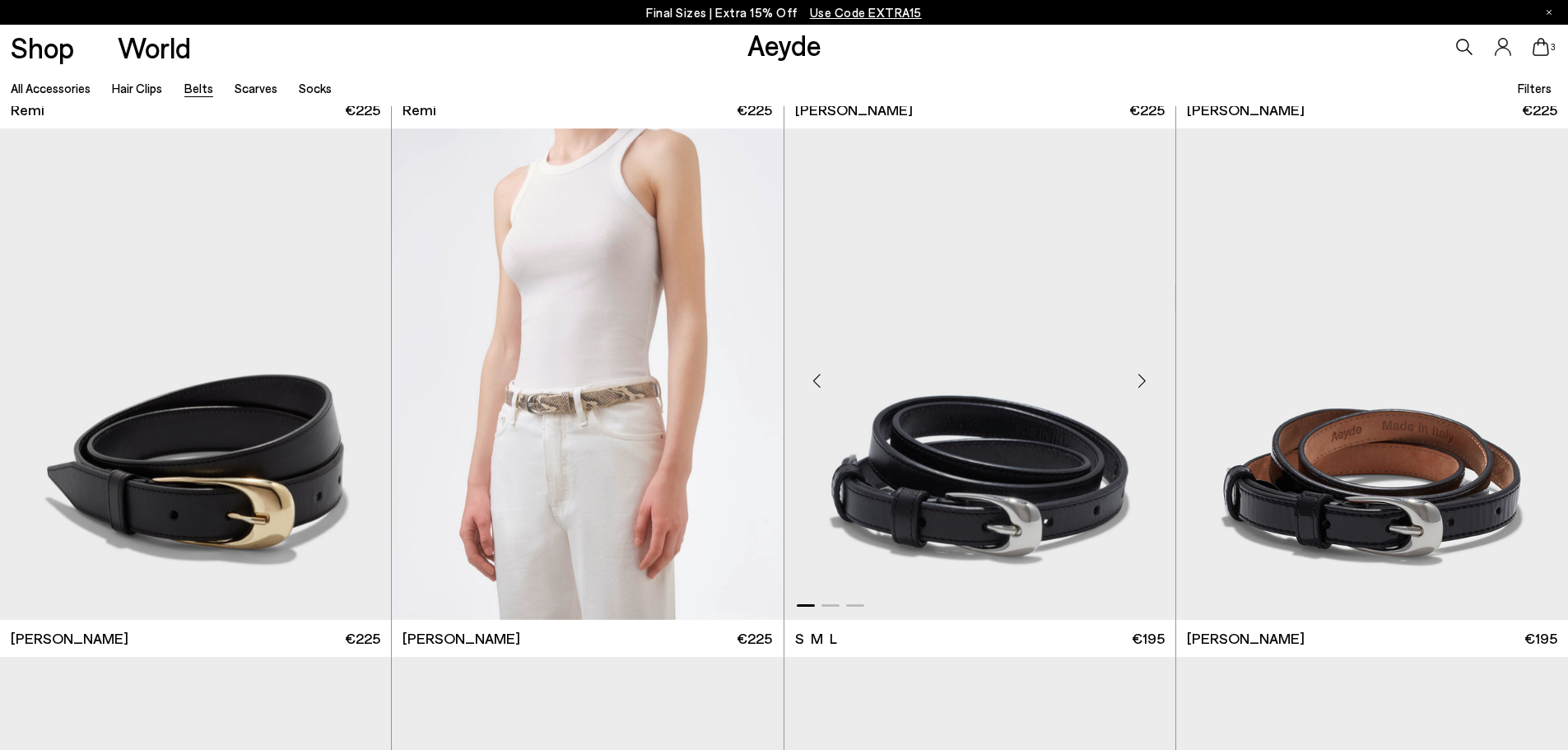
click at [818, 379] on div "Previous slide" at bounding box center [817, 380] width 49 height 49
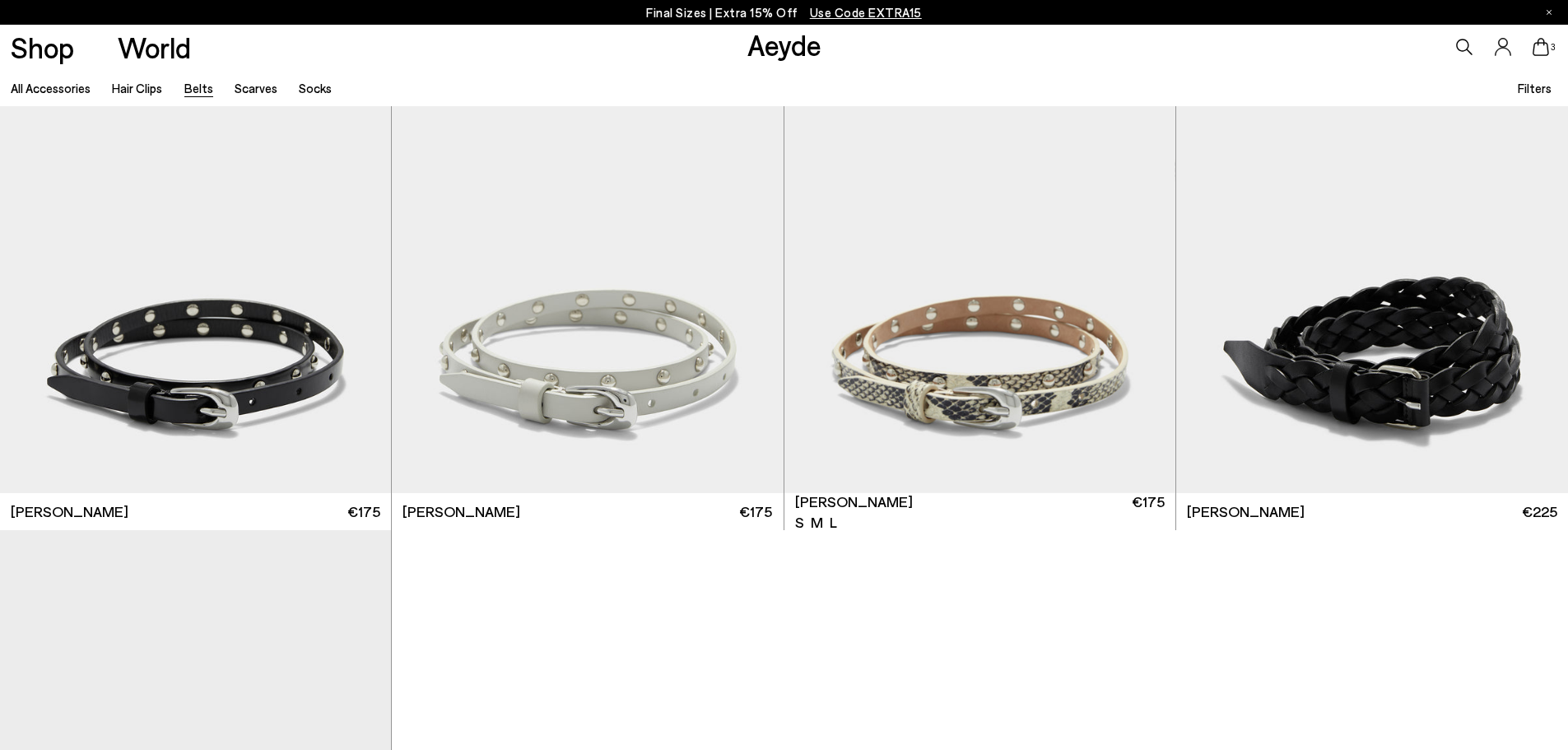
scroll to position [2801, 0]
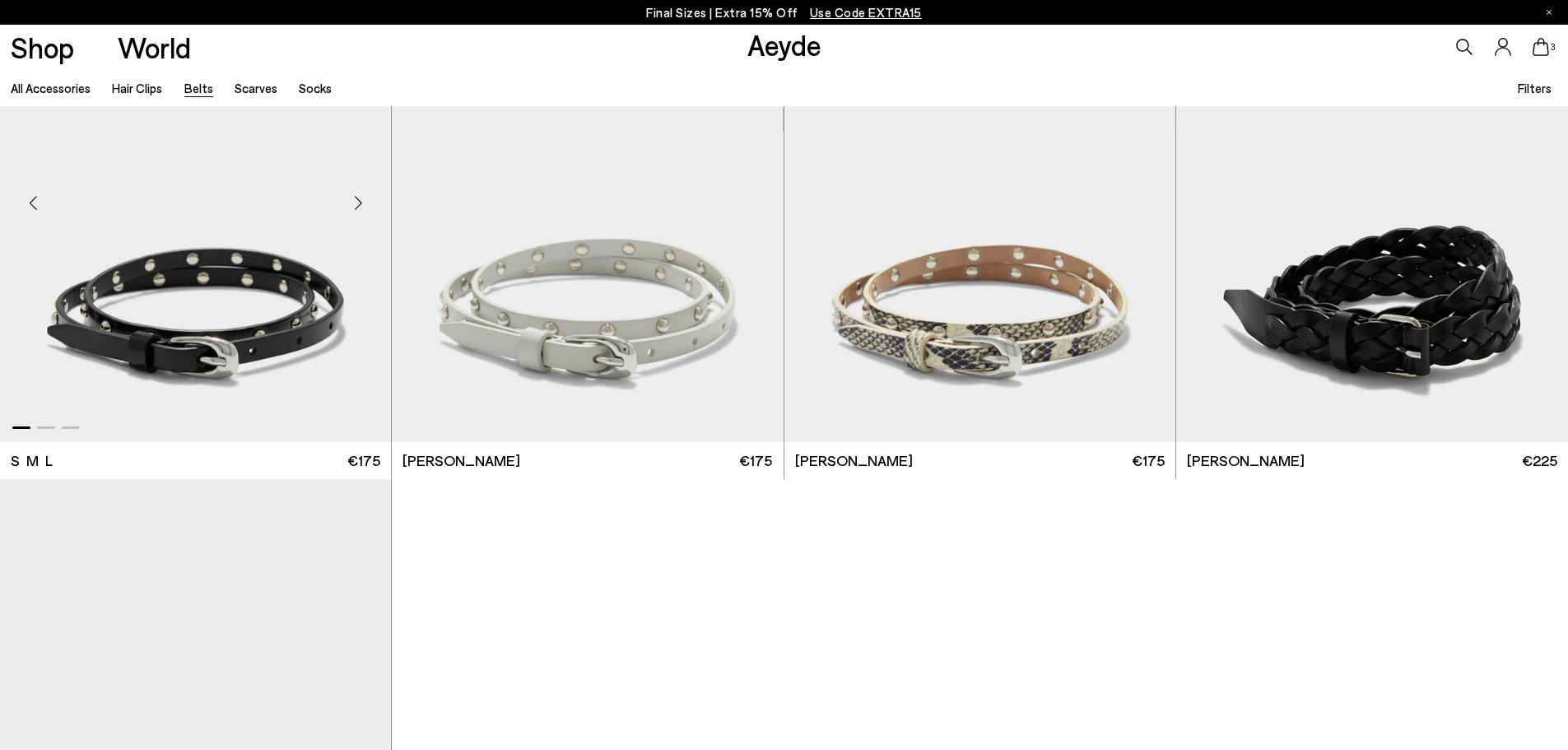
click at [38, 207] on div "Previous slide" at bounding box center [33, 204] width 49 height 49
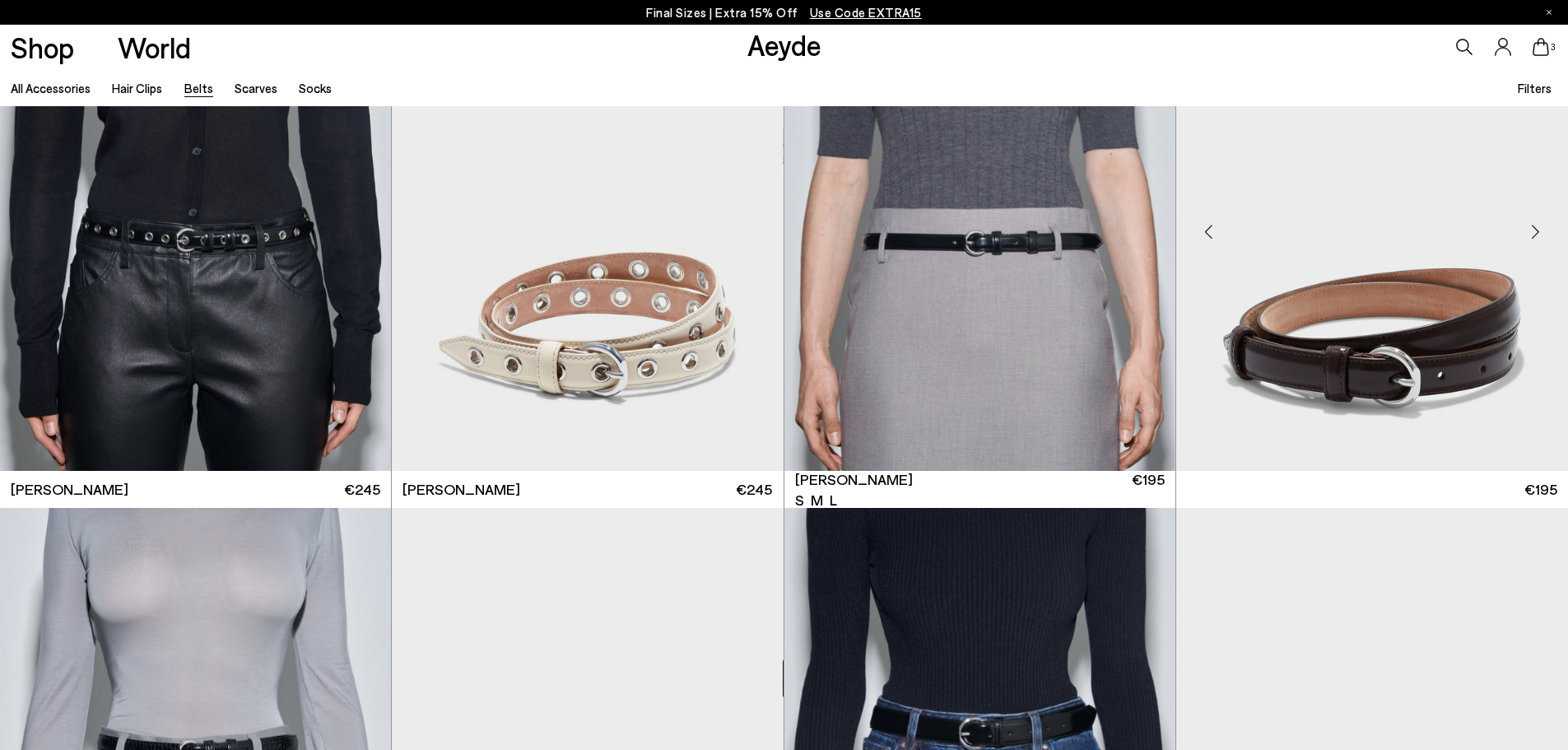
scroll to position [0, 0]
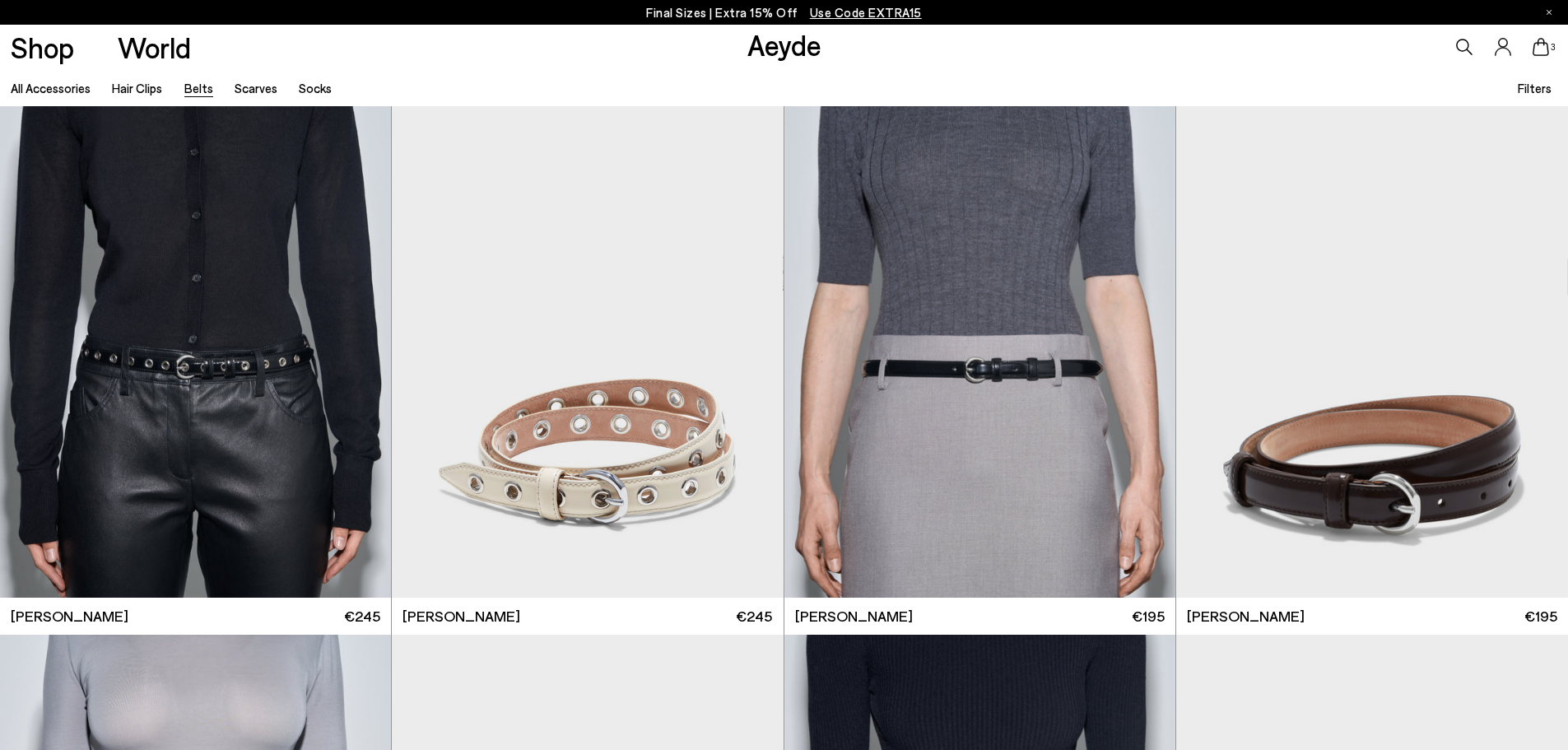
click at [1545, 54] on icon at bounding box center [1541, 47] width 16 height 18
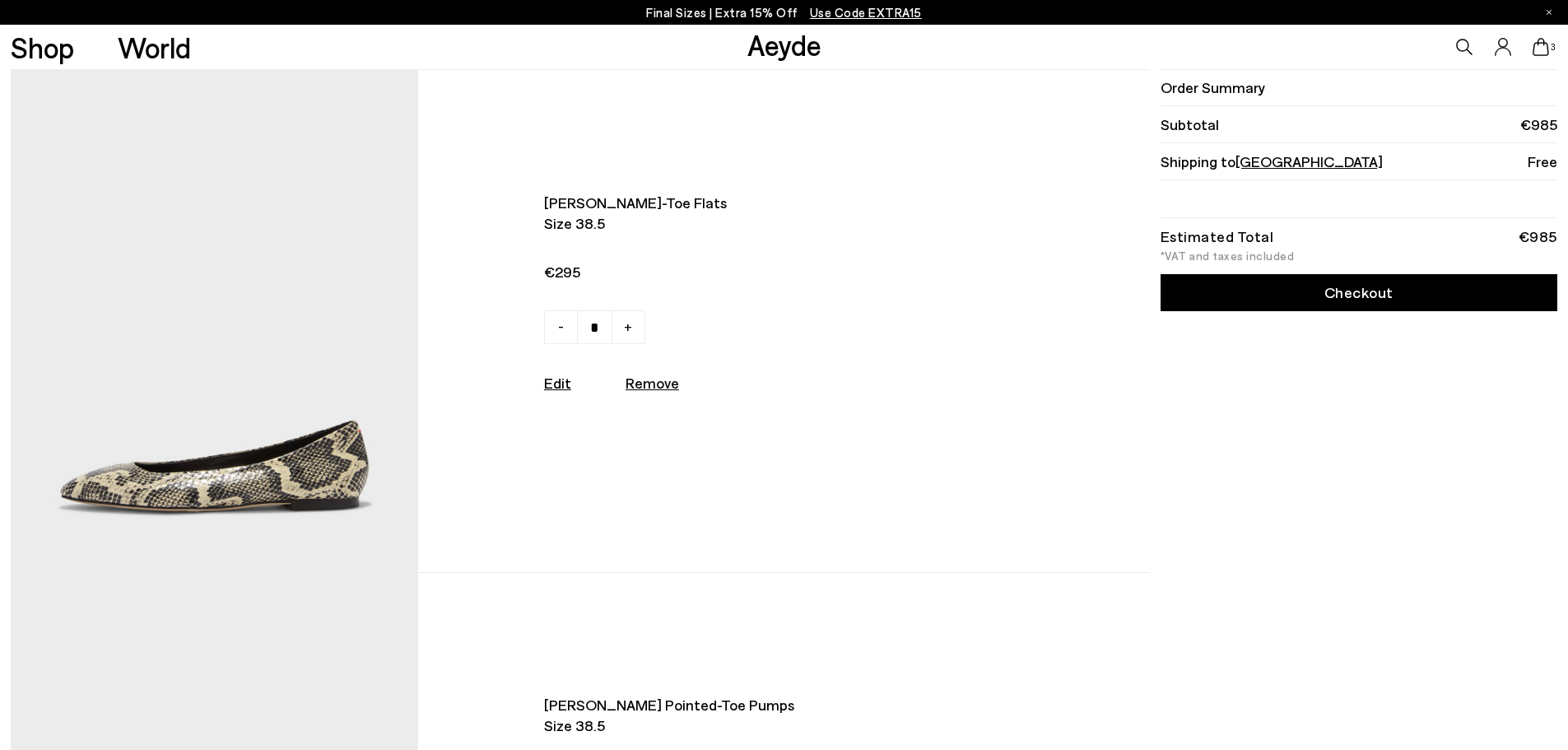
click at [1246, 309] on link "Checkout" at bounding box center [1359, 293] width 397 height 37
